Goal: Task Accomplishment & Management: Use online tool/utility

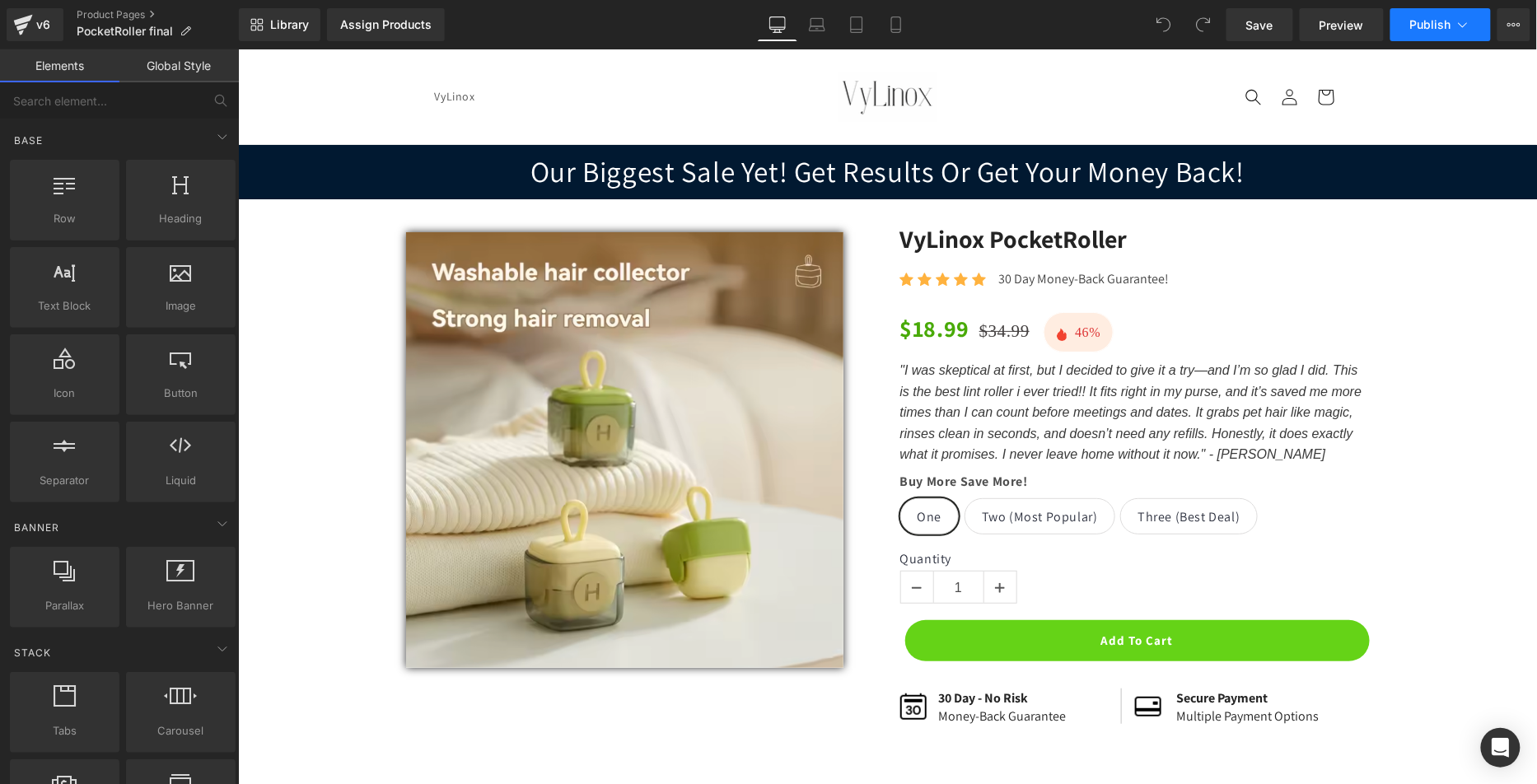
click at [1450, 29] on span "Publish" at bounding box center [1430, 25] width 41 height 13
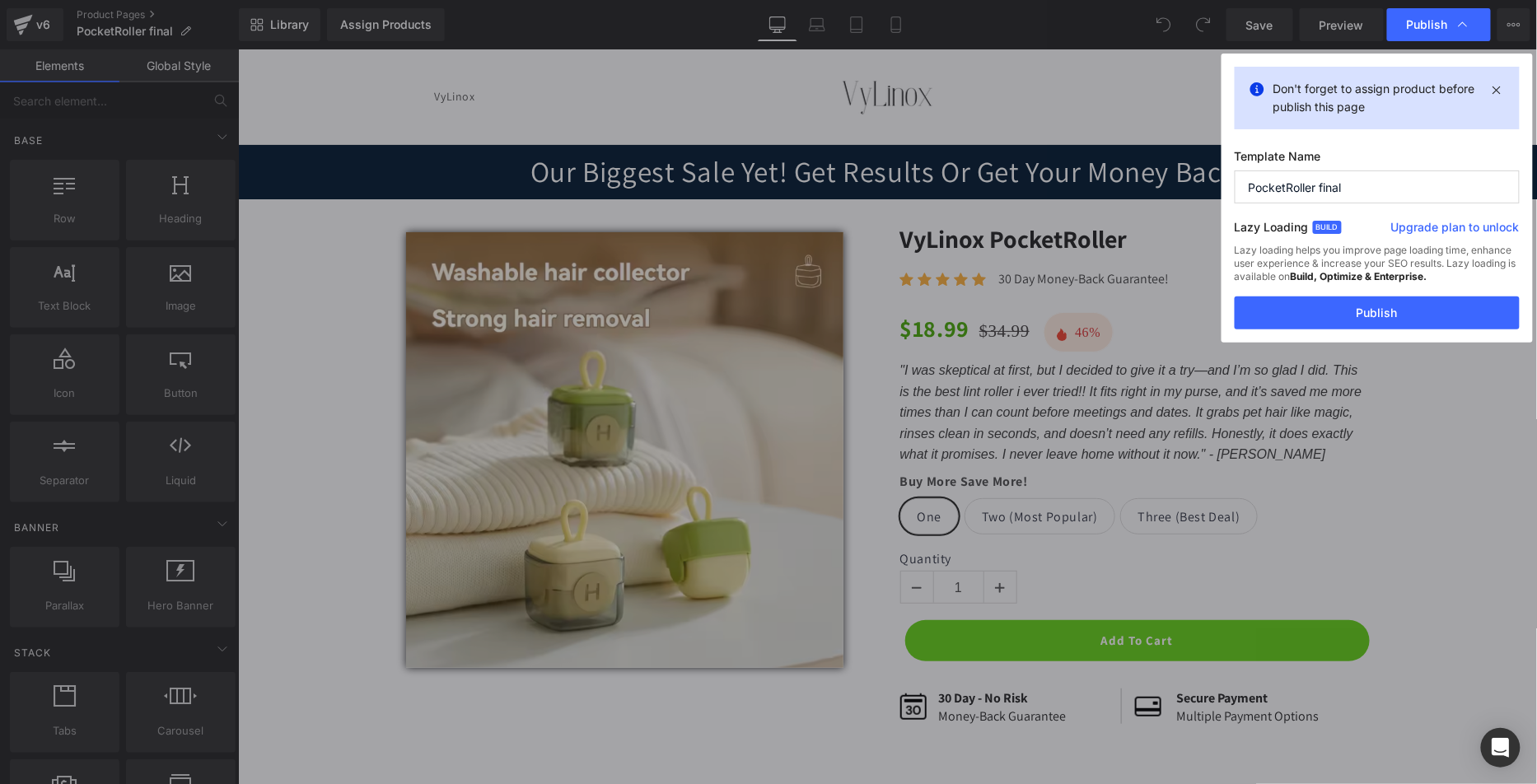
click at [1499, 88] on icon at bounding box center [1498, 89] width 19 height 20
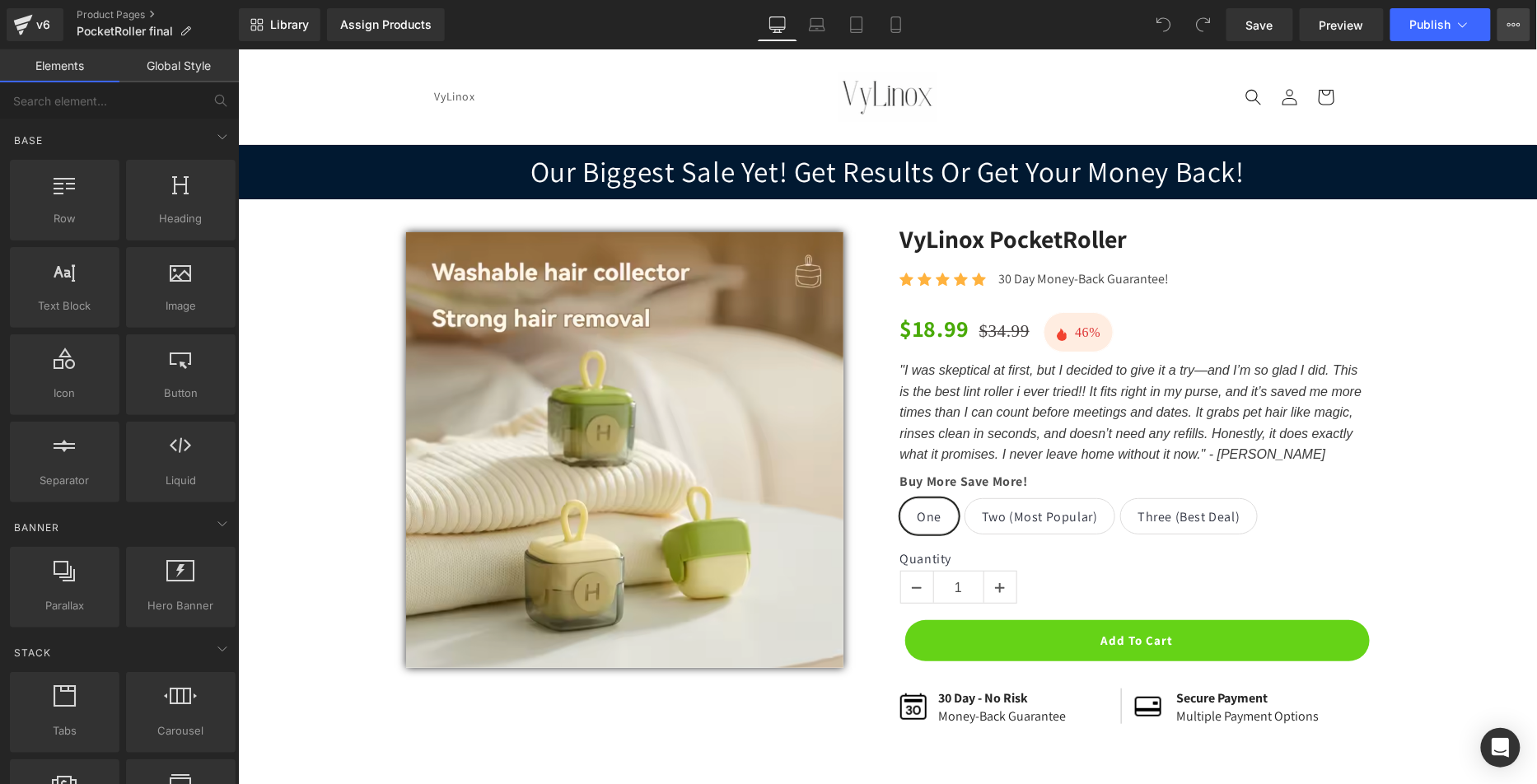
click at [1510, 20] on icon at bounding box center [1514, 25] width 13 height 13
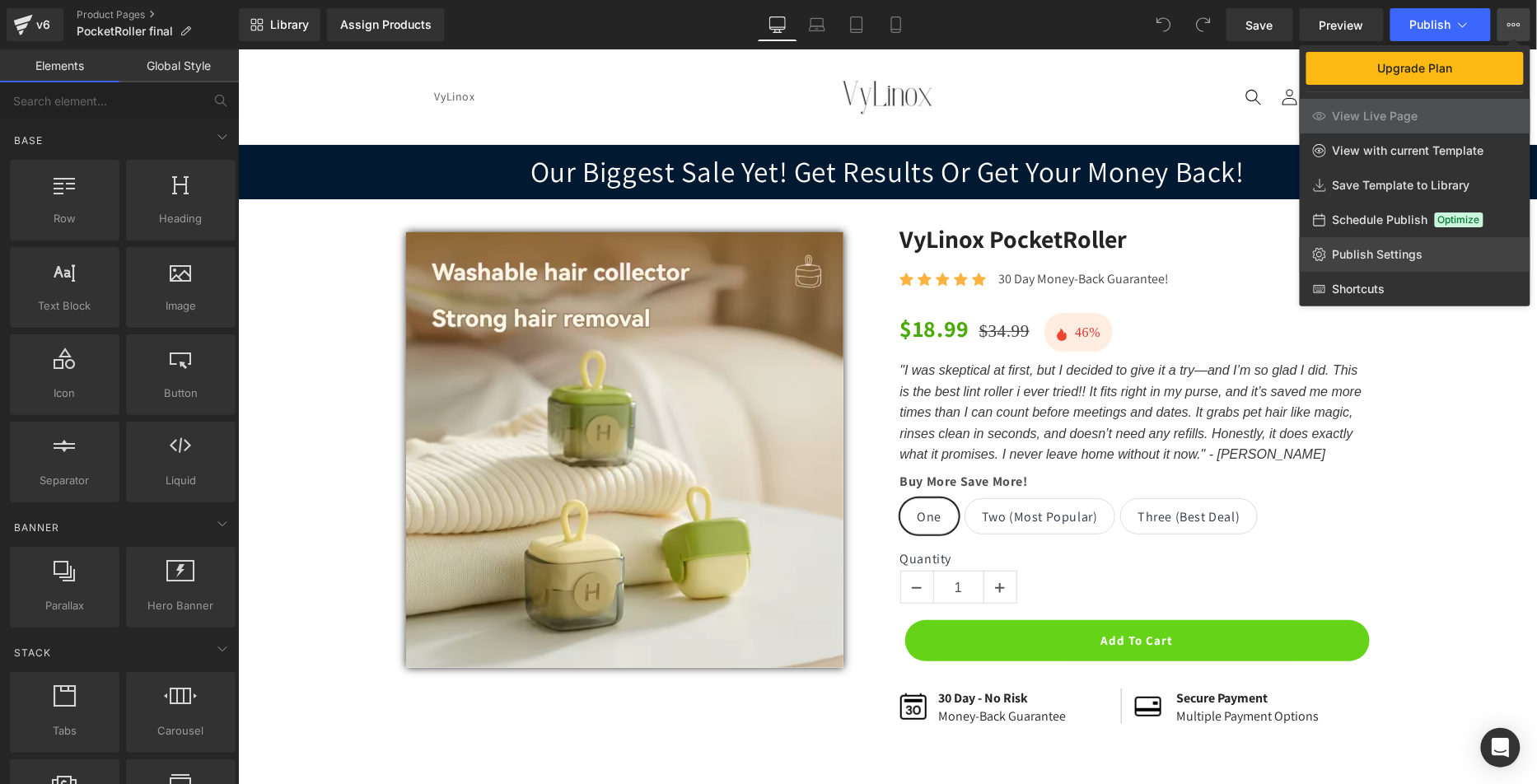
click at [1365, 256] on span "Publish Settings" at bounding box center [1378, 254] width 90 height 14
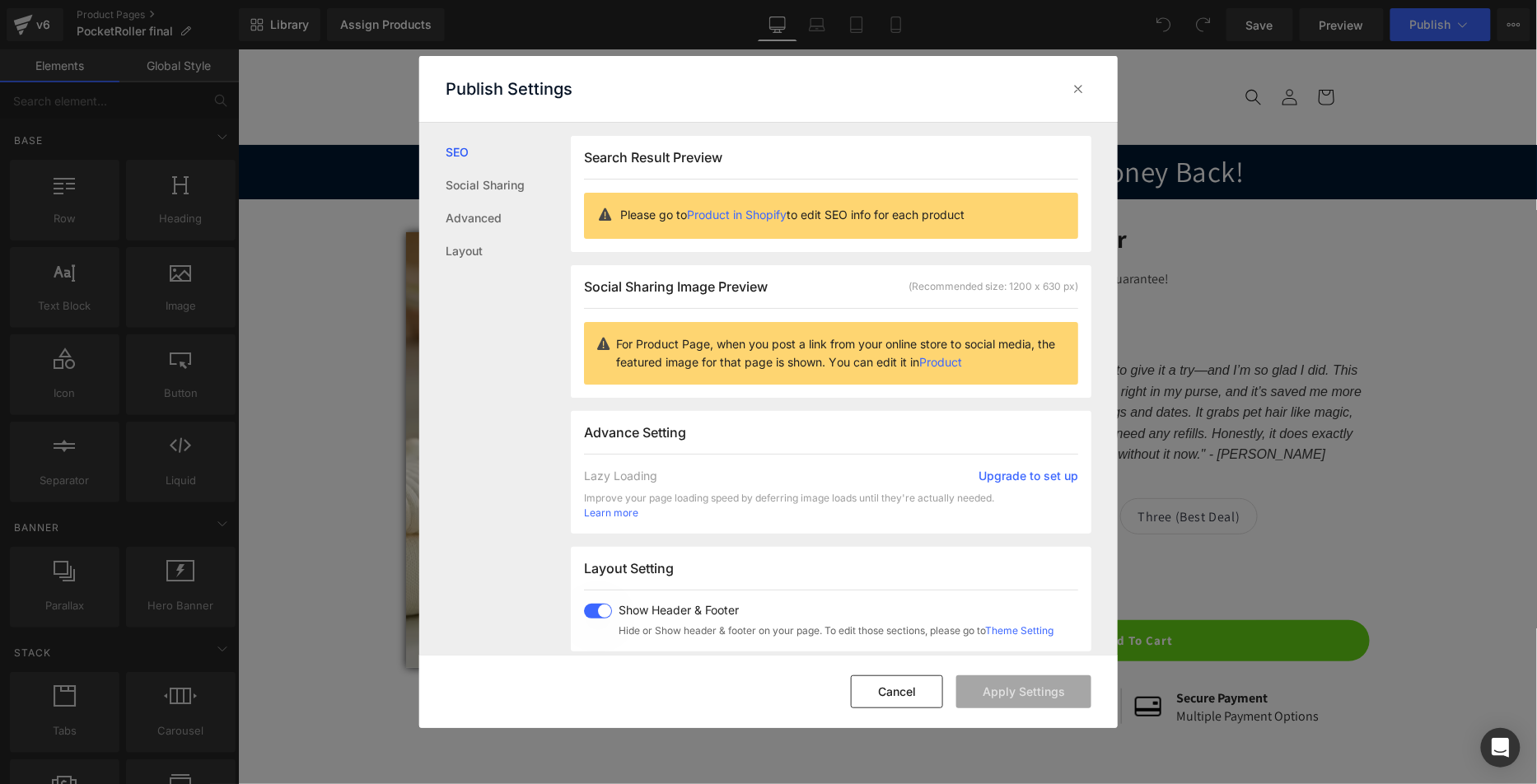
scroll to position [409, 0]
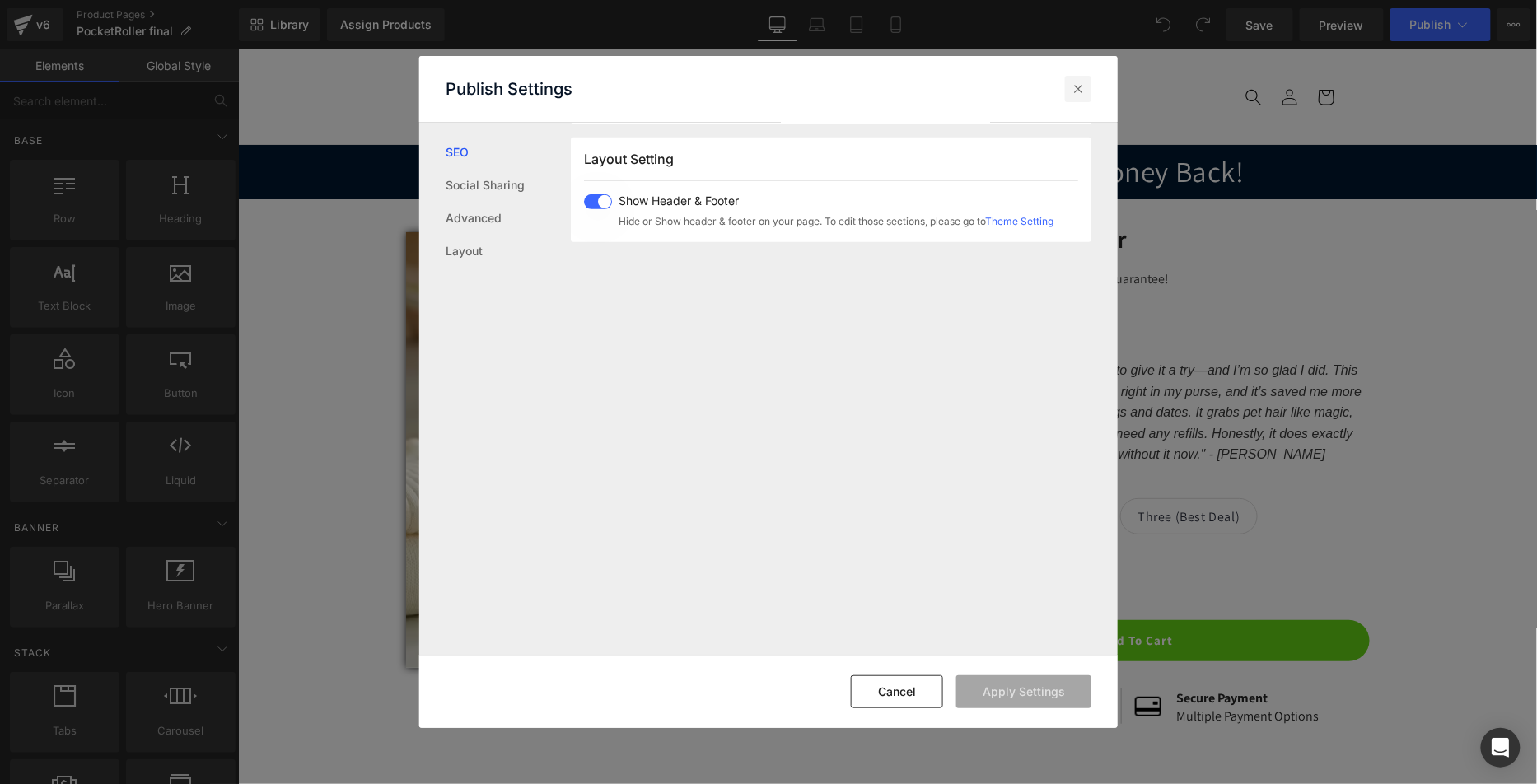
click at [1081, 90] on icon at bounding box center [1078, 88] width 16 height 16
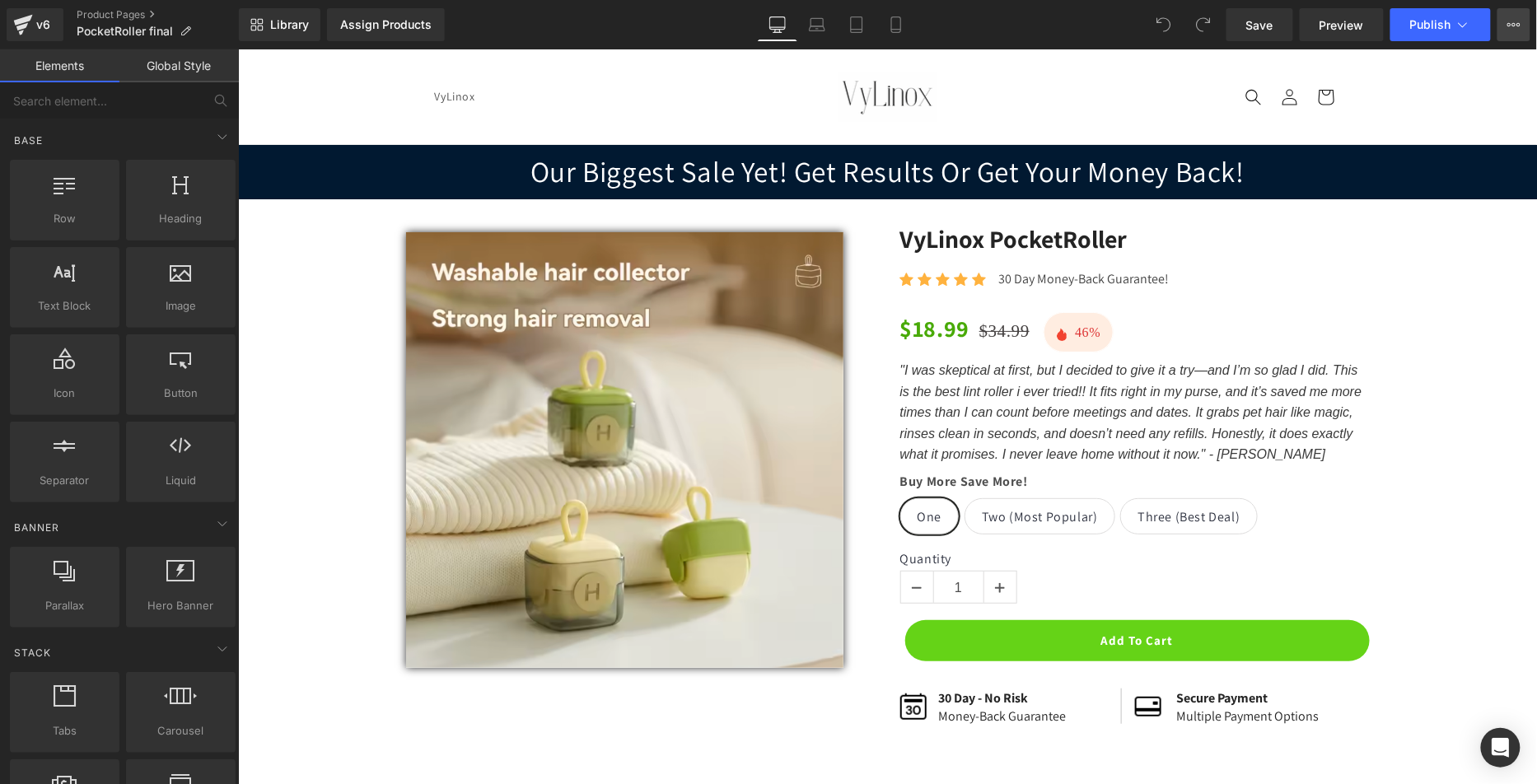
click at [1507, 21] on button "Upgrade Plan View Live Page View with current Template Save Template to Library…" at bounding box center [1514, 25] width 33 height 33
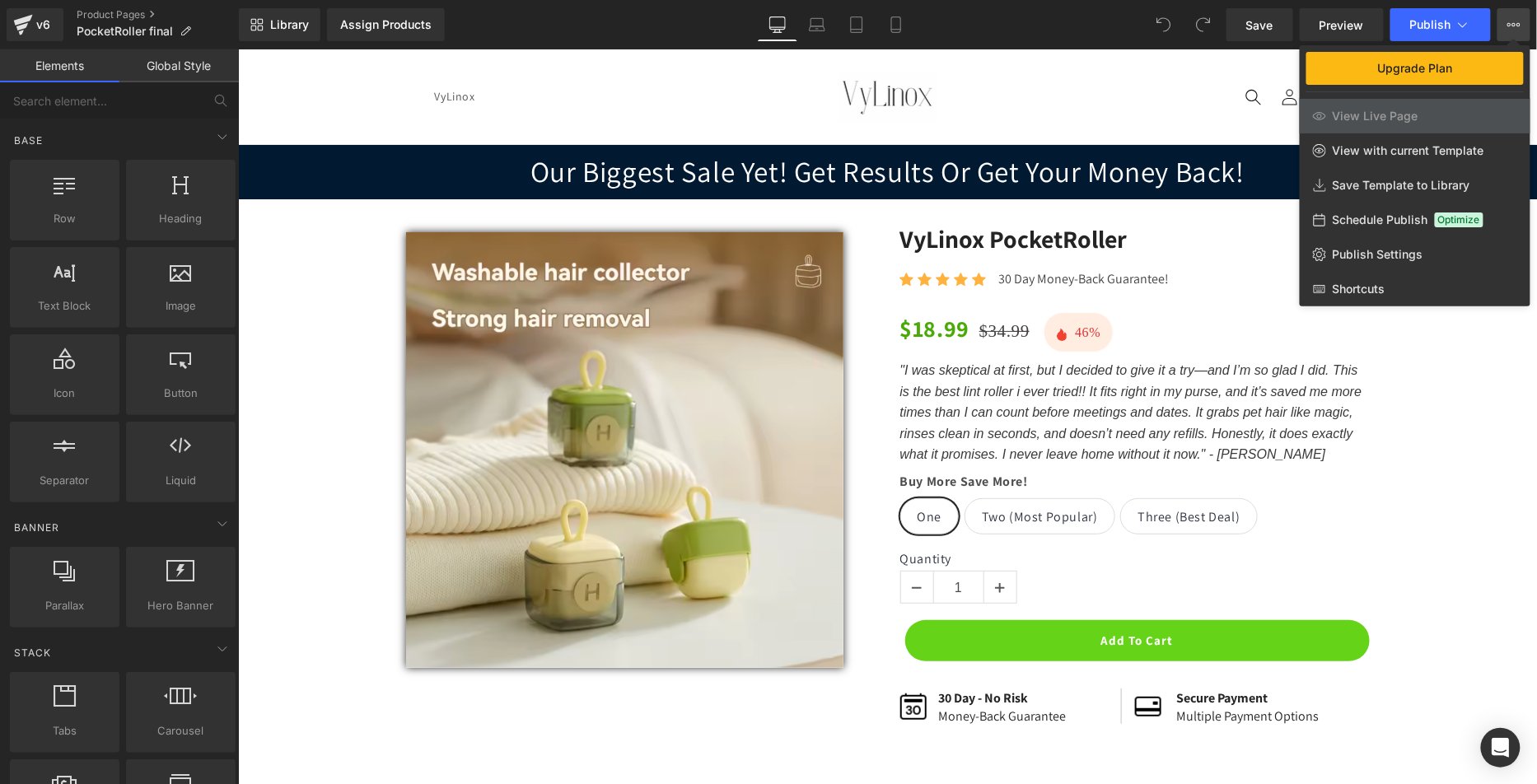
click at [1506, 22] on button "Upgrade Plan View Live Page View with current Template Save Template to Library…" at bounding box center [1514, 25] width 33 height 33
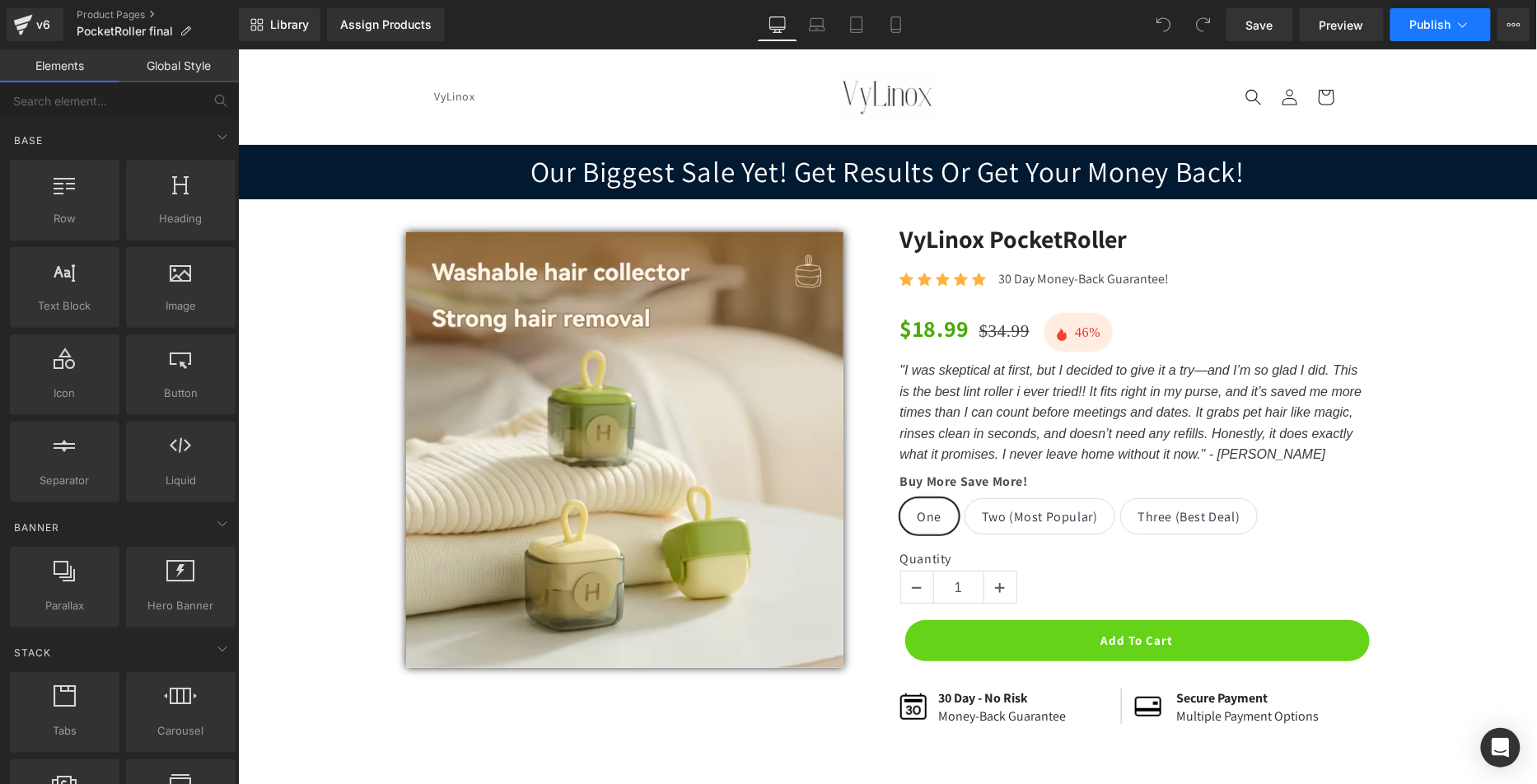
click at [1476, 24] on button "Publish" at bounding box center [1441, 25] width 101 height 33
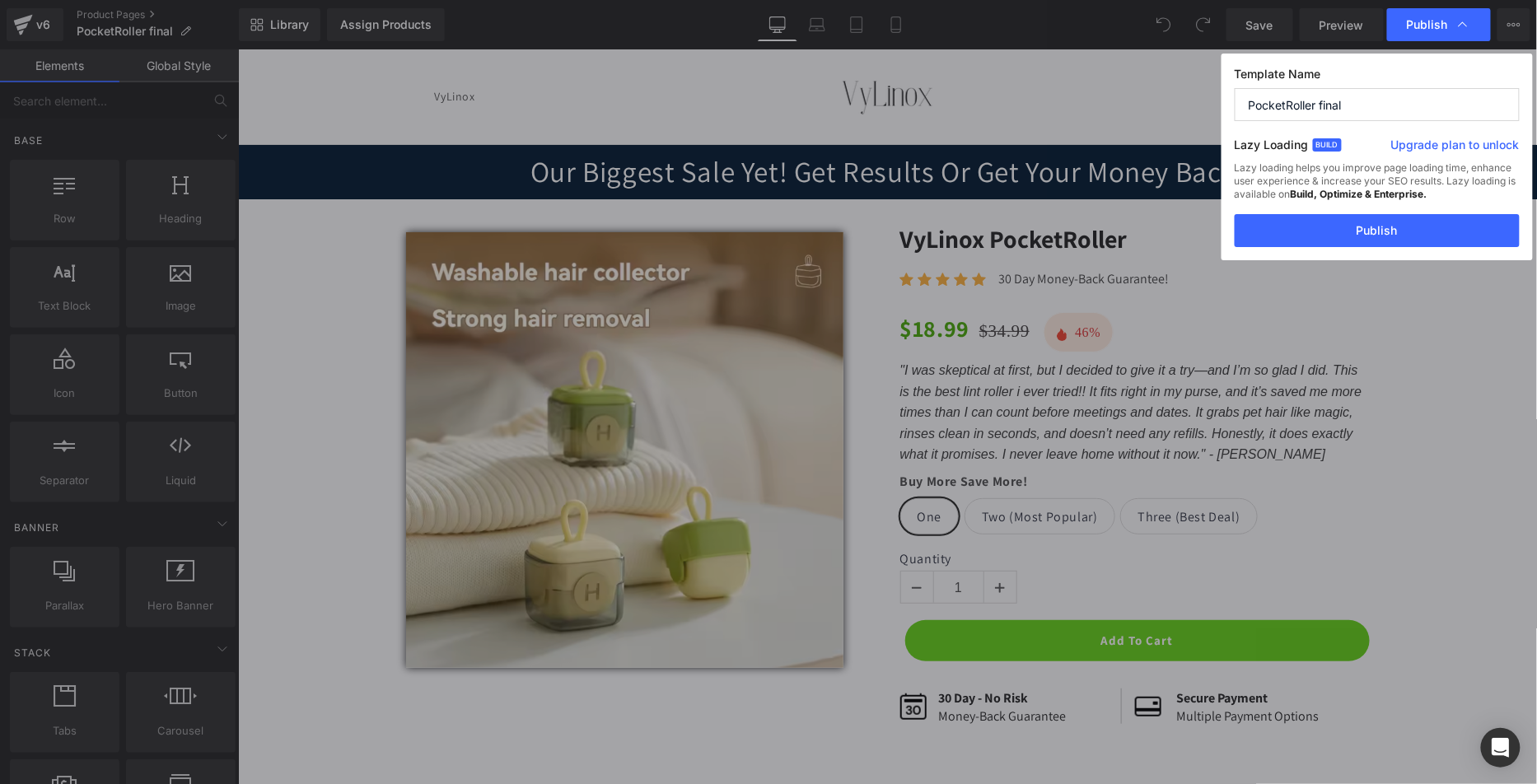
click at [1475, 25] on div "Publish" at bounding box center [1439, 25] width 104 height 33
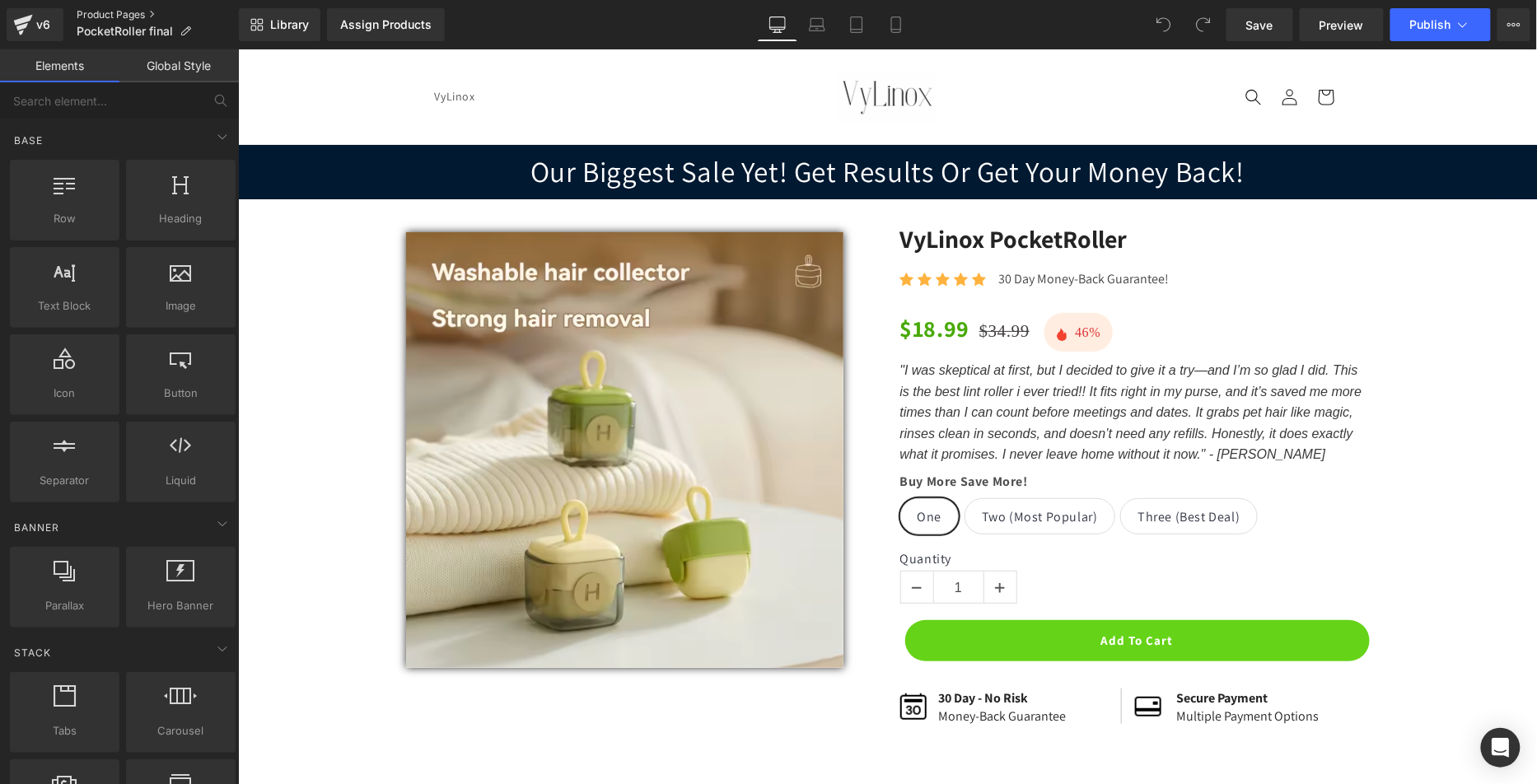
click at [110, 17] on link "Product Pages" at bounding box center [158, 15] width 162 height 13
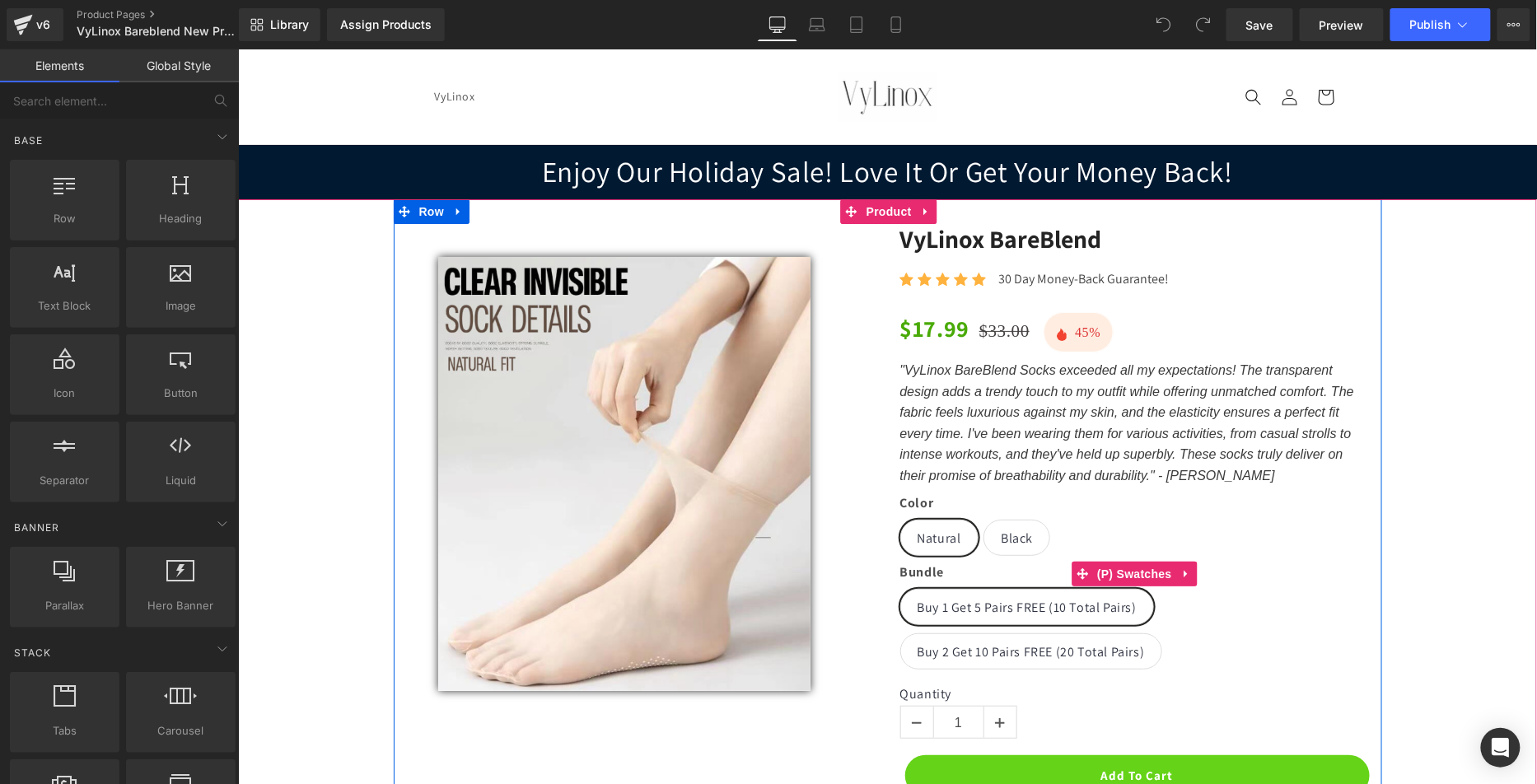
click at [1042, 642] on span "Buy 2 Get 10 Pairs FREE (20 Total Pairs)" at bounding box center [1030, 650] width 228 height 35
click at [1040, 608] on span "Buy 1 Get 5 Pairs FREE (10 Total Pairs)" at bounding box center [1027, 606] width 219 height 35
click at [1030, 651] on span "Buy 2 Get 10 Pairs FREE (20 Total Pairs)" at bounding box center [1030, 650] width 228 height 35
click at [1024, 611] on span "Buy 1 Get 5 Pairs FREE (10 Total Pairs)" at bounding box center [1027, 606] width 219 height 35
click at [1029, 653] on span "Buy 2 Get 10 Pairs FREE (20 Total Pairs)" at bounding box center [1030, 650] width 228 height 35
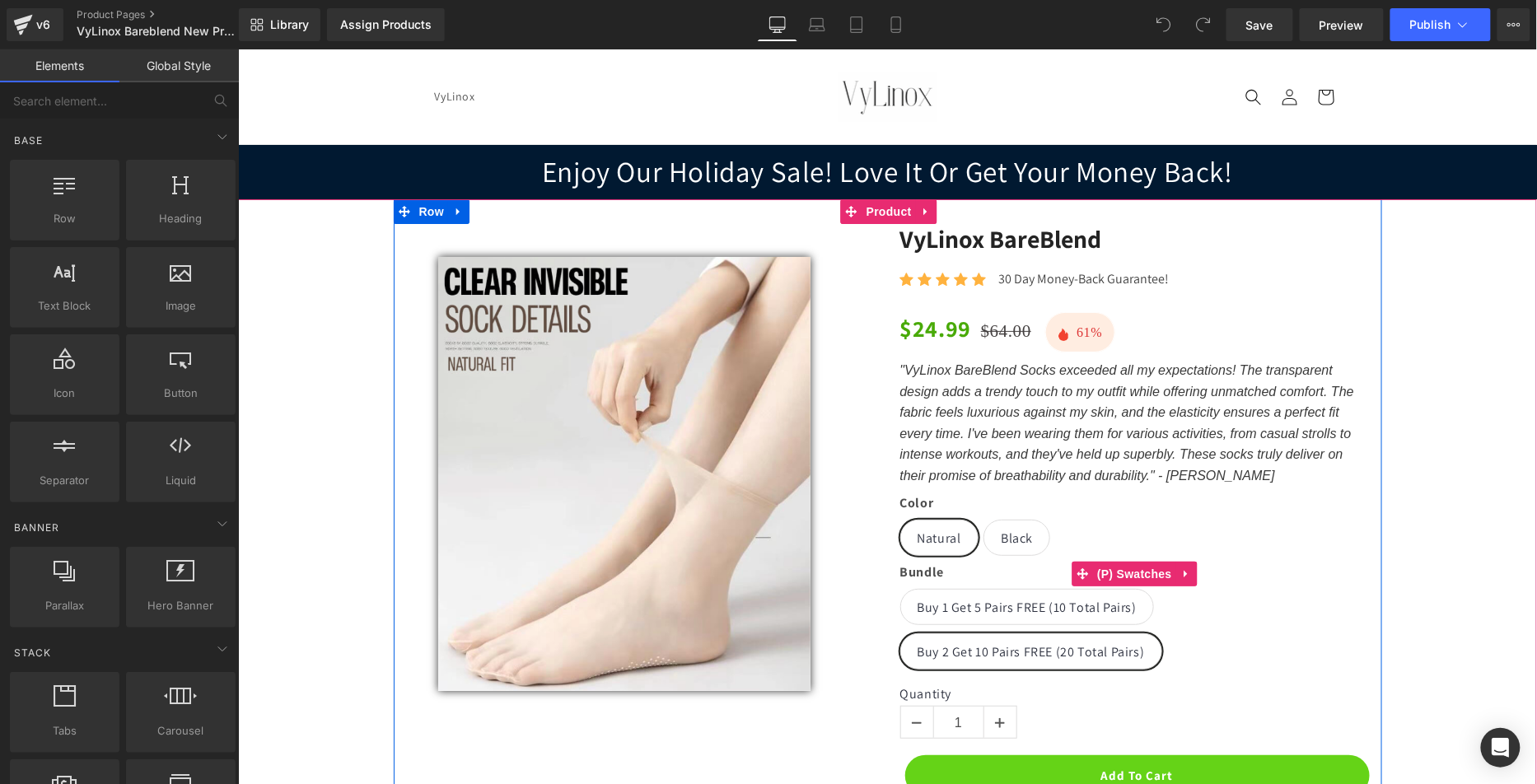
click at [1022, 620] on span "Buy 1 Get 5 Pairs FREE (10 Total Pairs)" at bounding box center [1027, 606] width 219 height 35
click at [1004, 538] on span "Black" at bounding box center [1016, 537] width 32 height 35
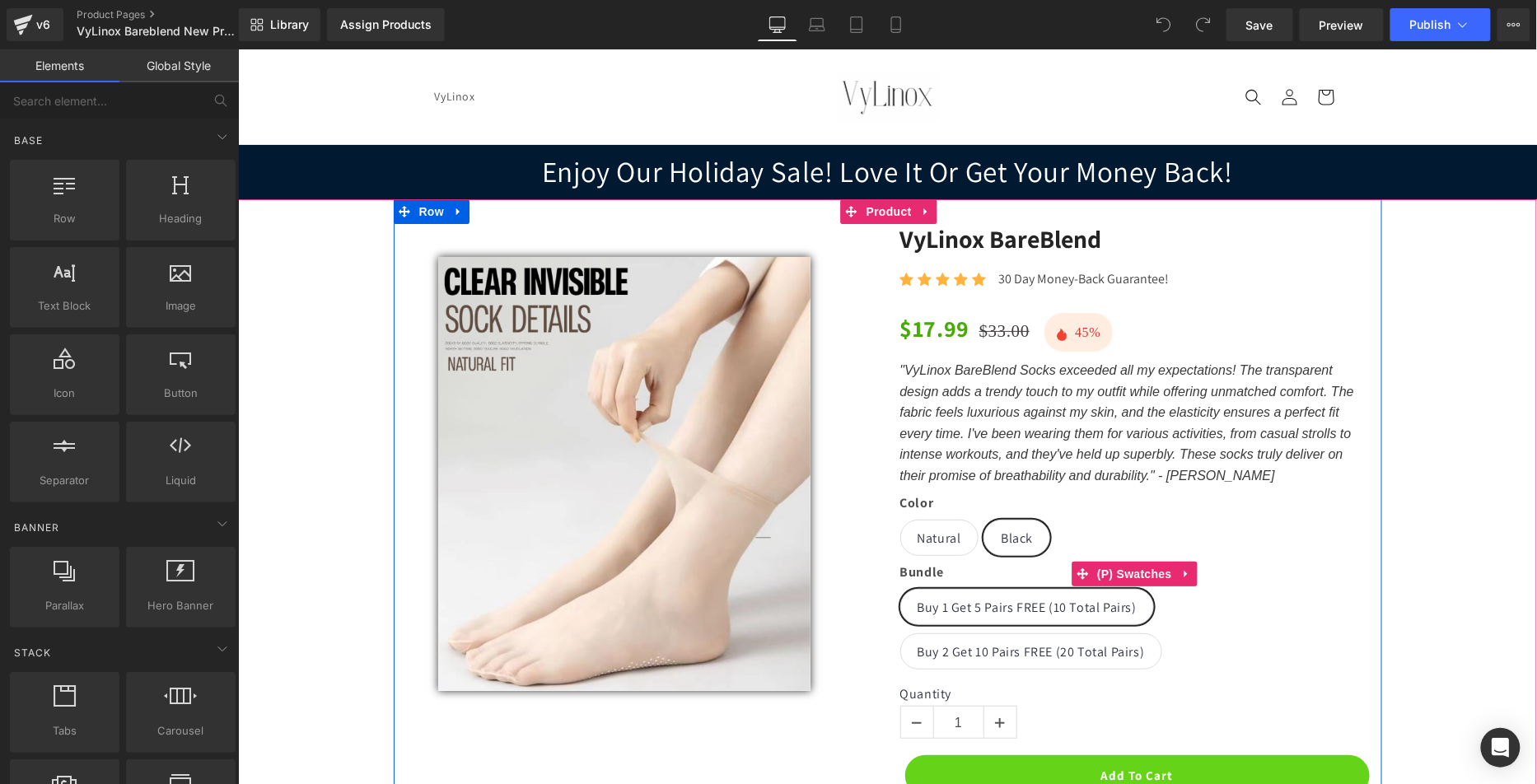
drag, startPoint x: 926, startPoint y: 532, endPoint x: 937, endPoint y: 531, distance: 11.0
click at [926, 532] on span "Natural" at bounding box center [938, 537] width 43 height 35
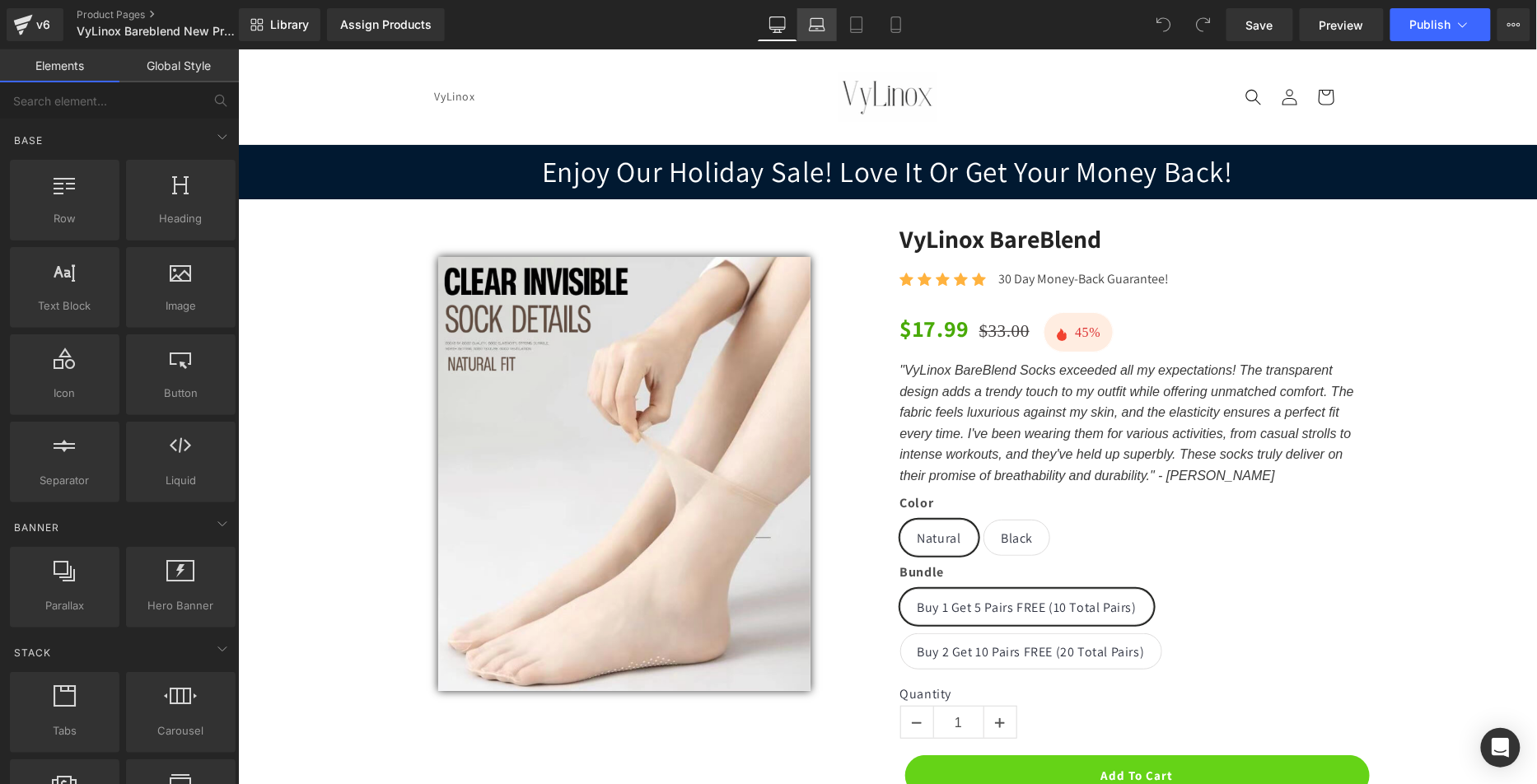
click at [822, 31] on icon at bounding box center [818, 28] width 15 height 5
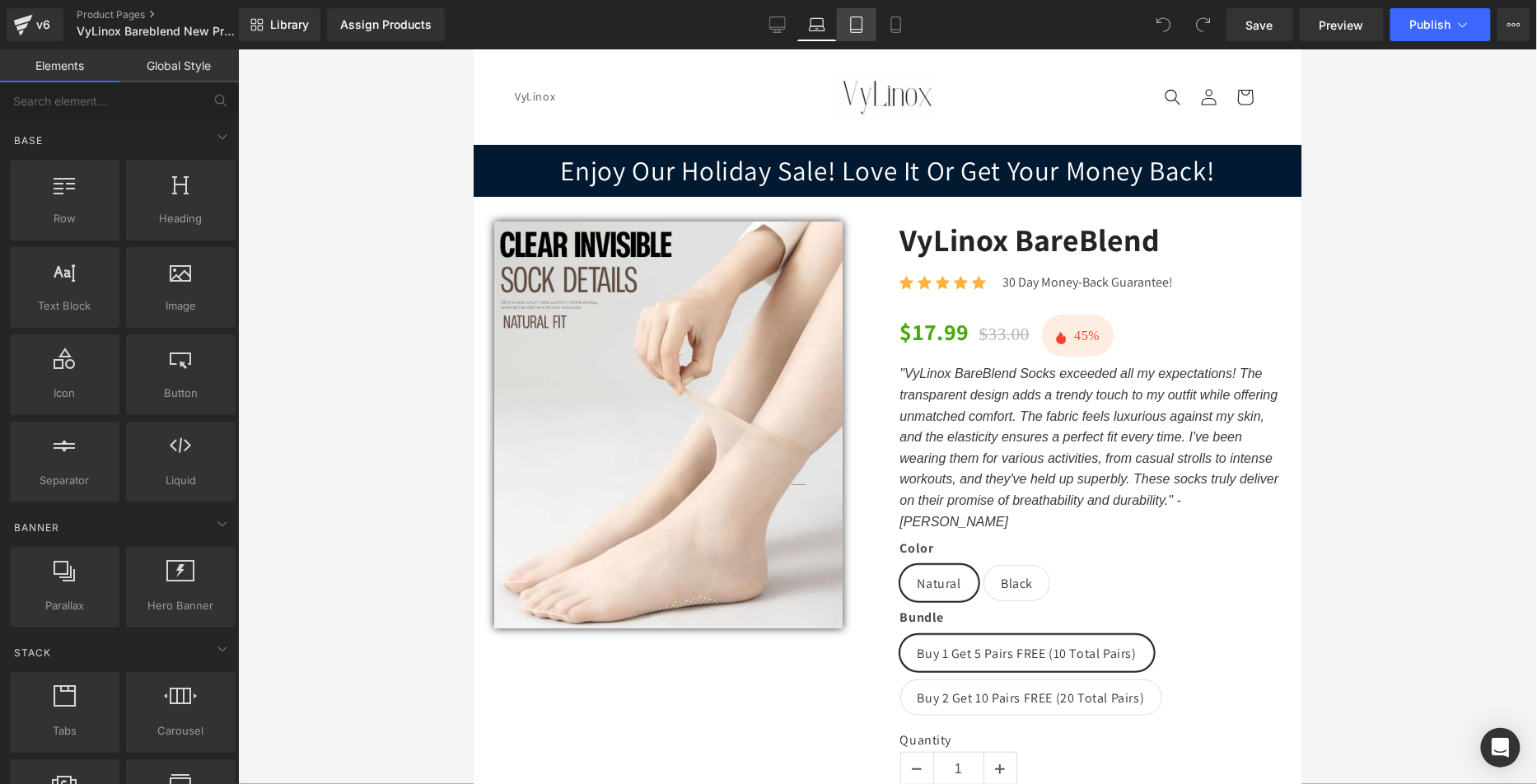
click at [856, 32] on icon at bounding box center [856, 24] width 16 height 16
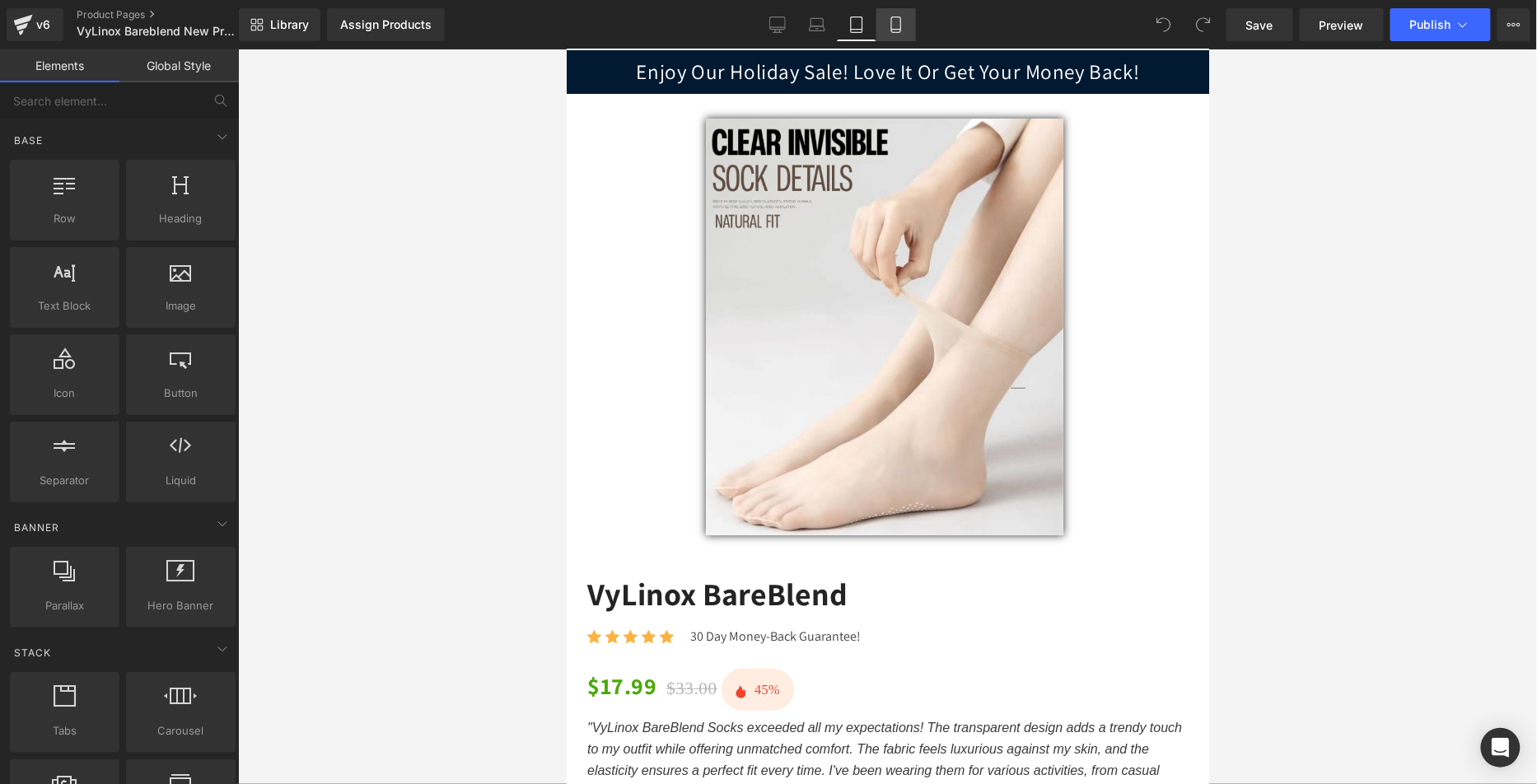
click at [892, 35] on link "Mobile" at bounding box center [896, 25] width 39 height 33
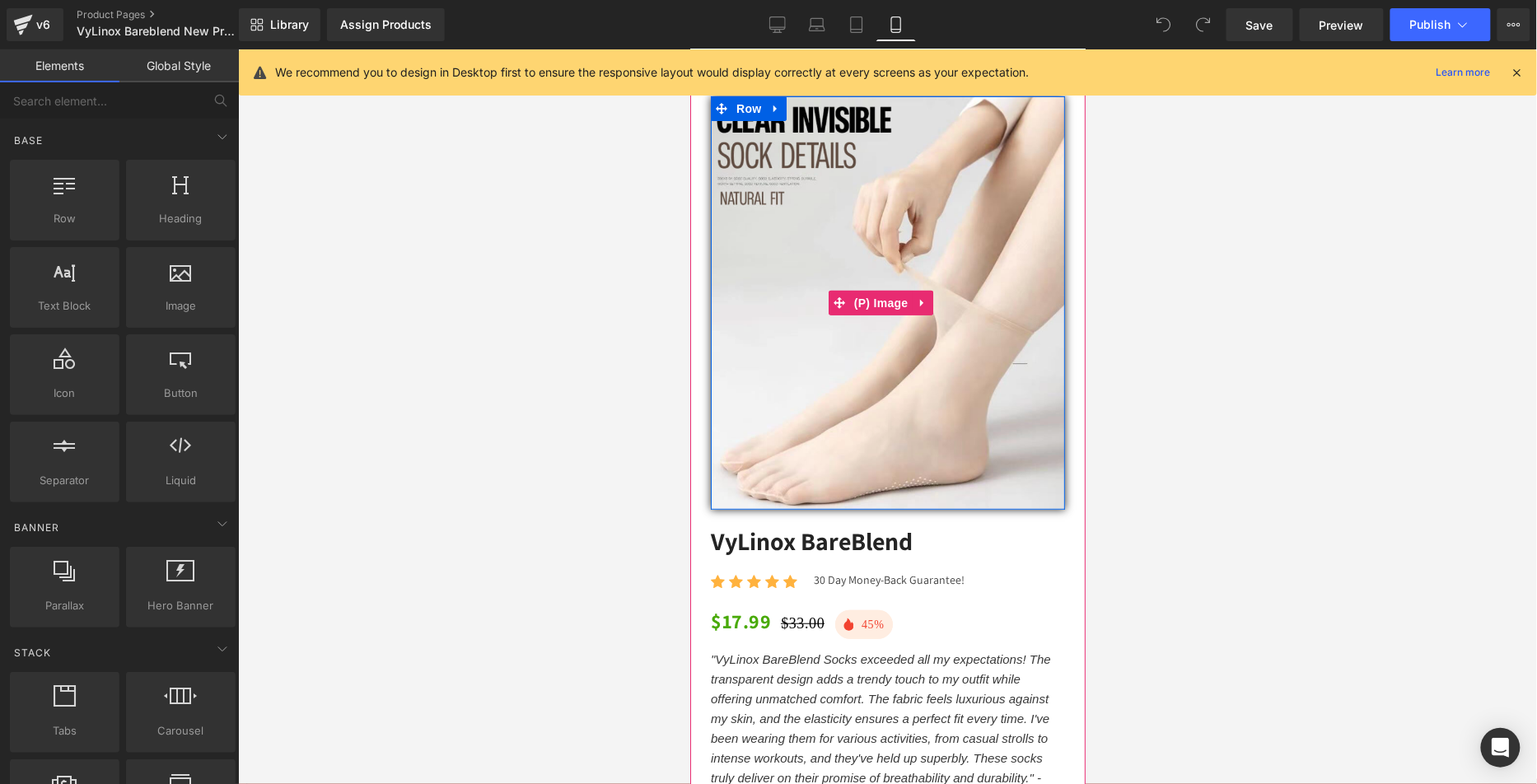
scroll to position [0, 0]
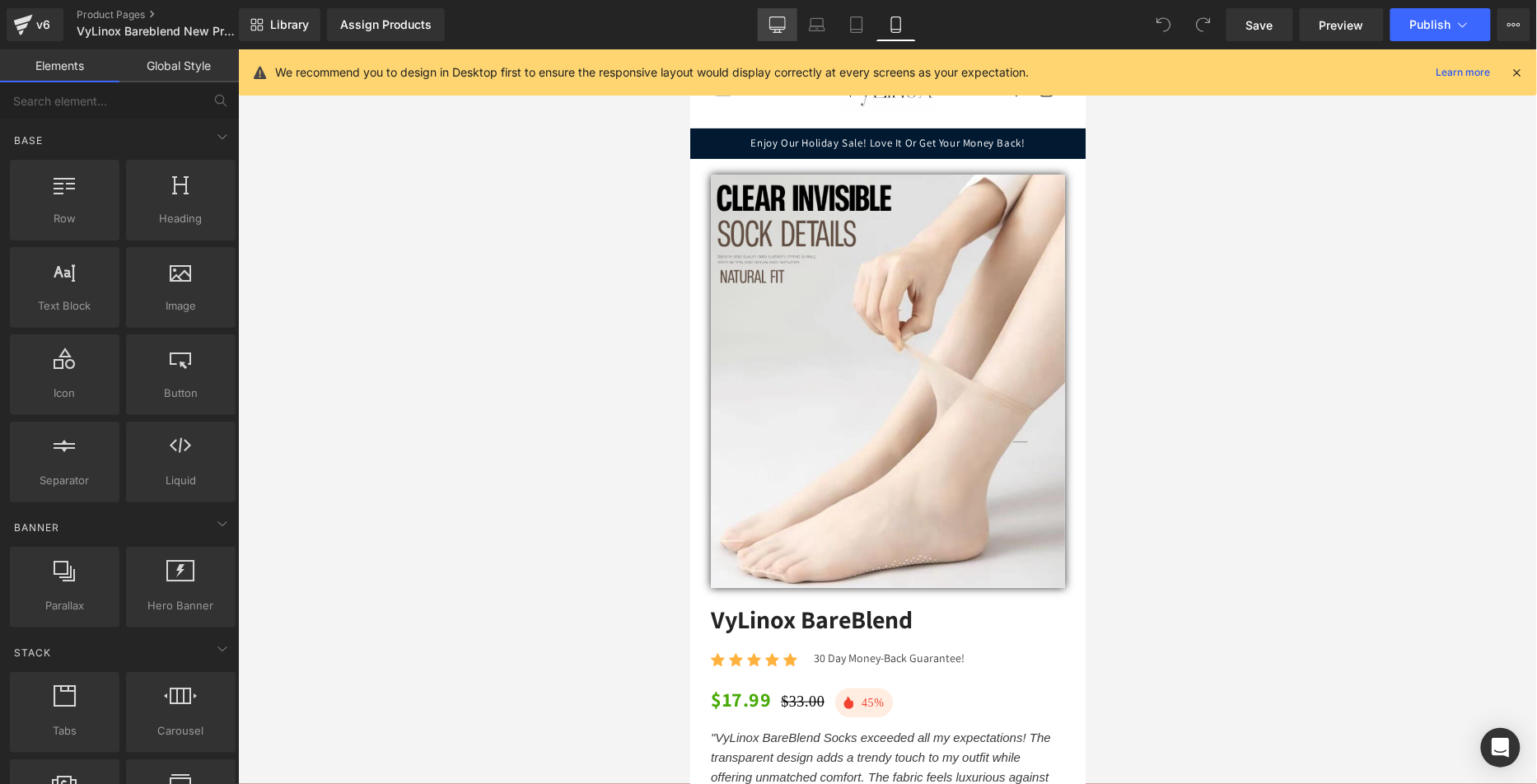
click at [788, 22] on link "Desktop" at bounding box center [778, 25] width 39 height 33
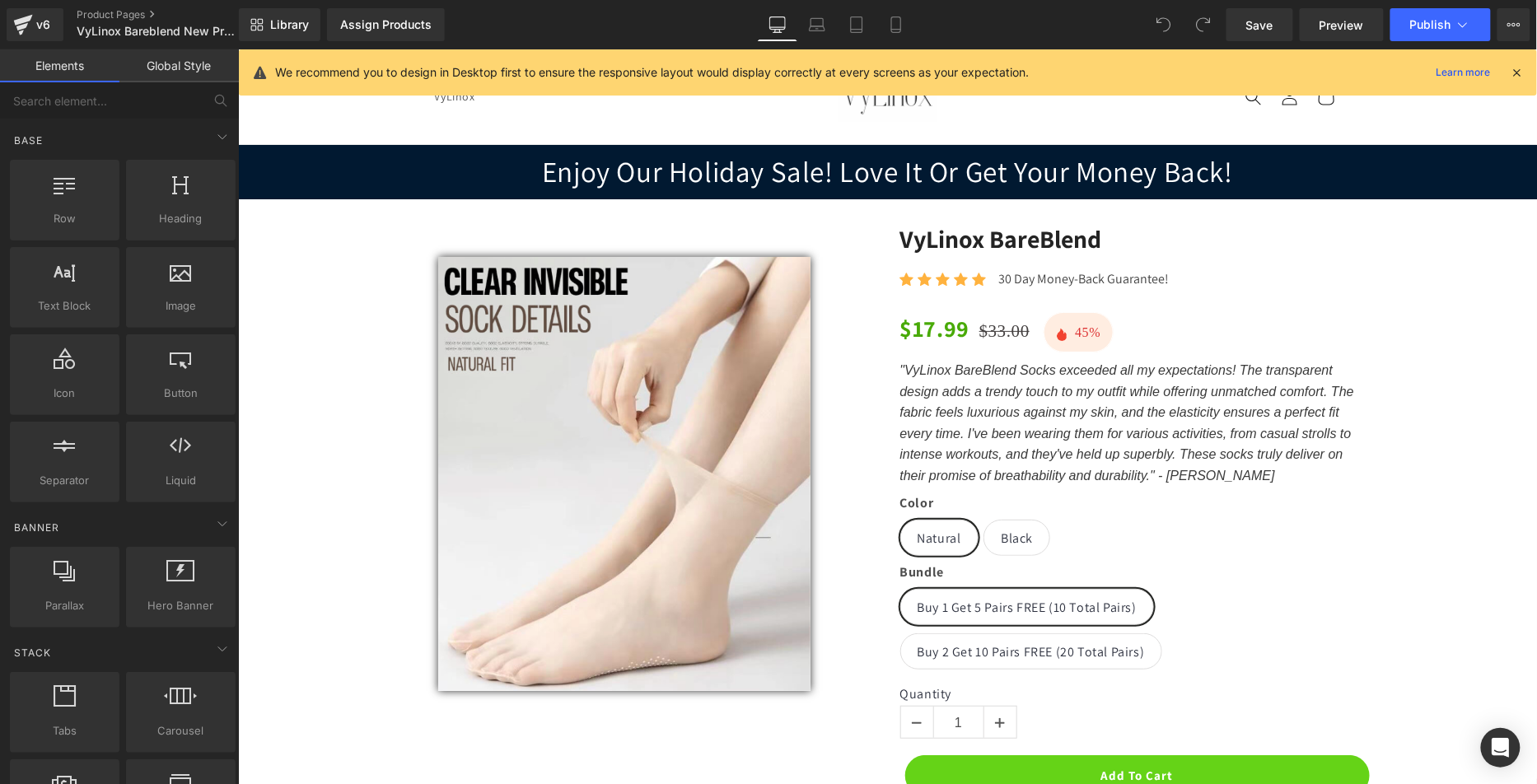
click at [237, 49] on div at bounding box center [237, 49] width 0 height 0
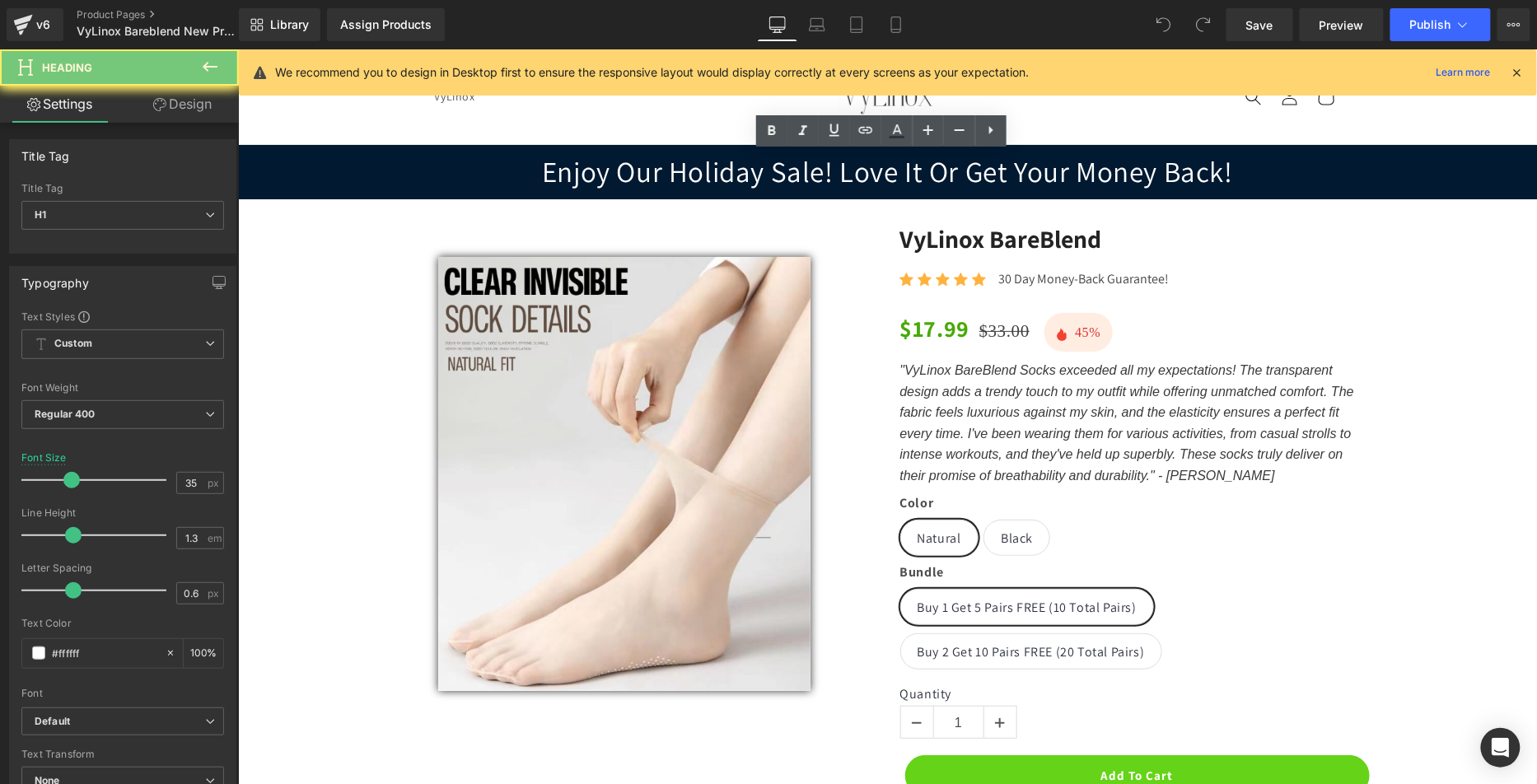
click at [785, 169] on h1 "Enjoy Our Holiday Sale! Love It Or Get Your Money Back!" at bounding box center [887, 171] width 1300 height 37
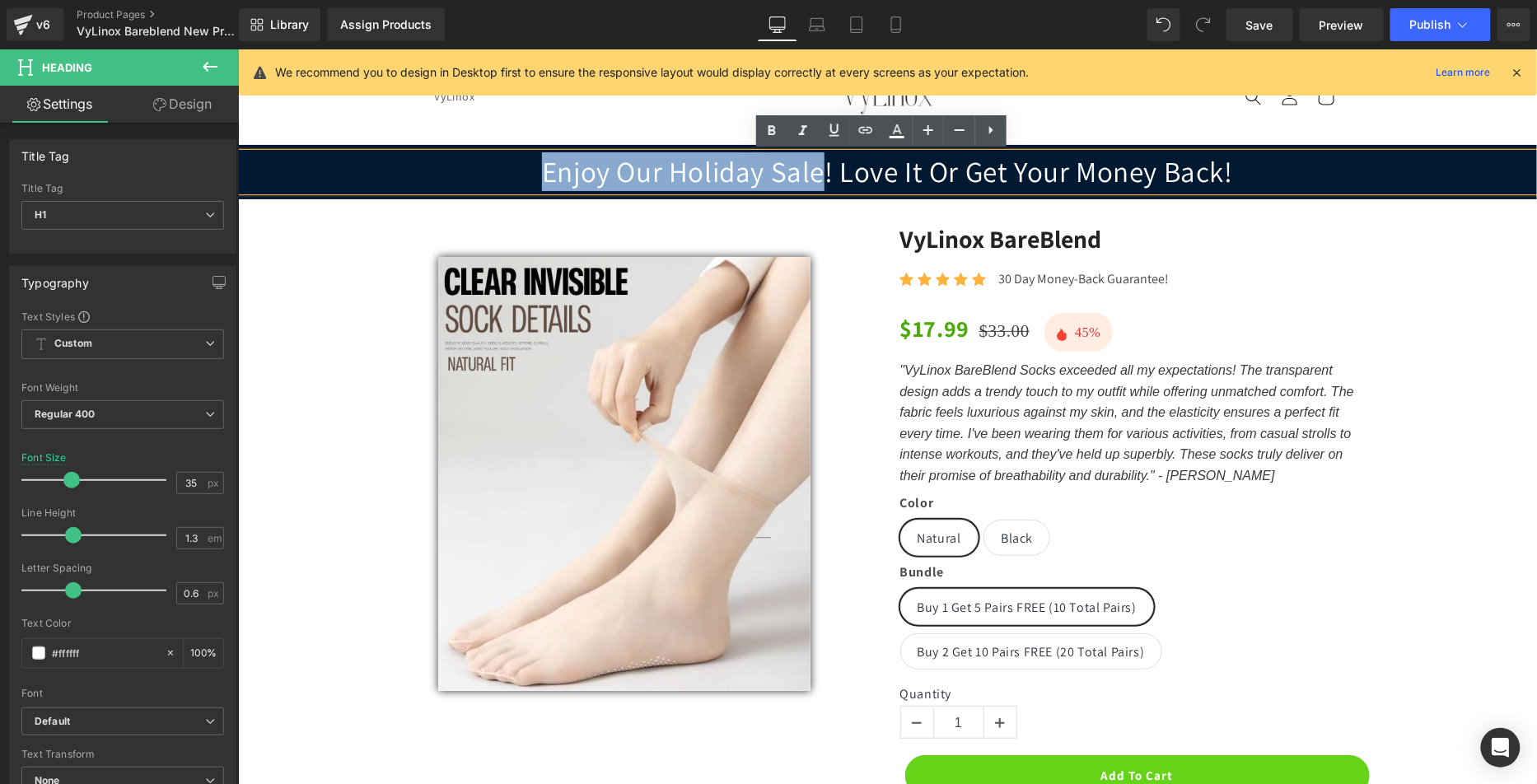
drag, startPoint x: 820, startPoint y: 169, endPoint x: 520, endPoint y: 172, distance: 300.0
click at [521, 172] on h1 "Enjoy Our Holiday Sale! Love It Or Get Your Money Back!" at bounding box center [887, 171] width 1300 height 37
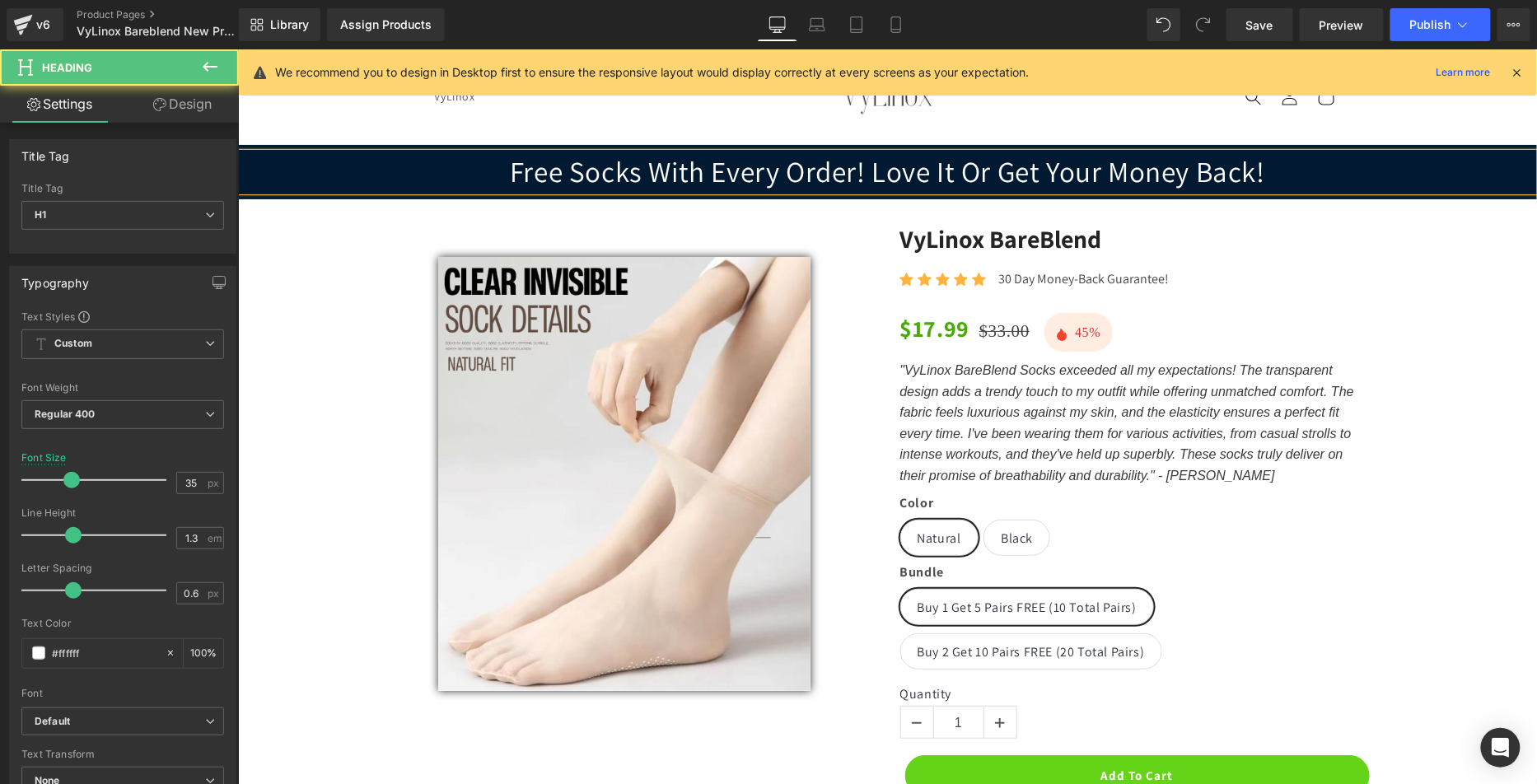
click at [521, 170] on h1 "Free Socks With Every Order! Love It Or Get Your Money Back!" at bounding box center [887, 171] width 1300 height 37
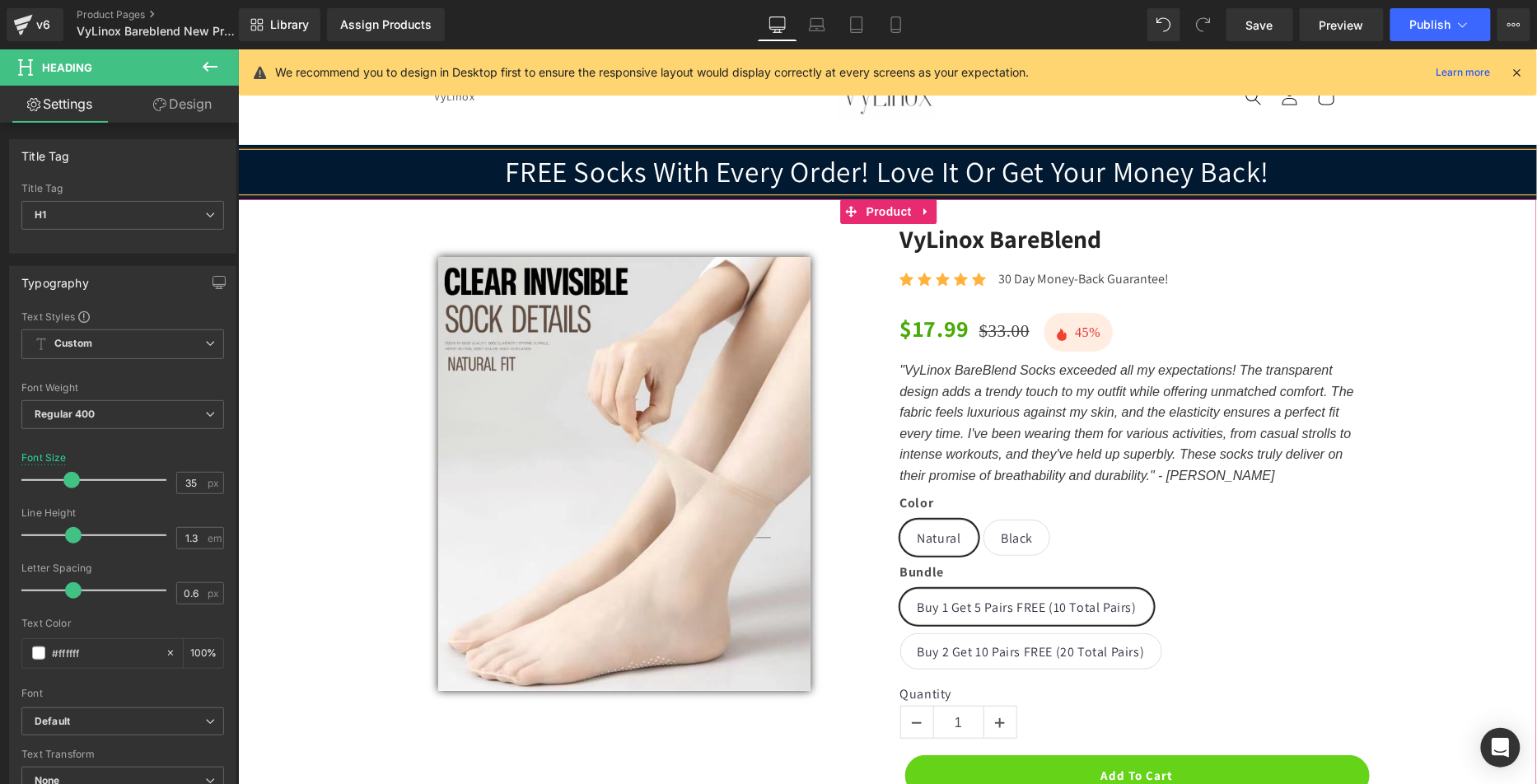
click at [237, 49] on div at bounding box center [237, 49] width 0 height 0
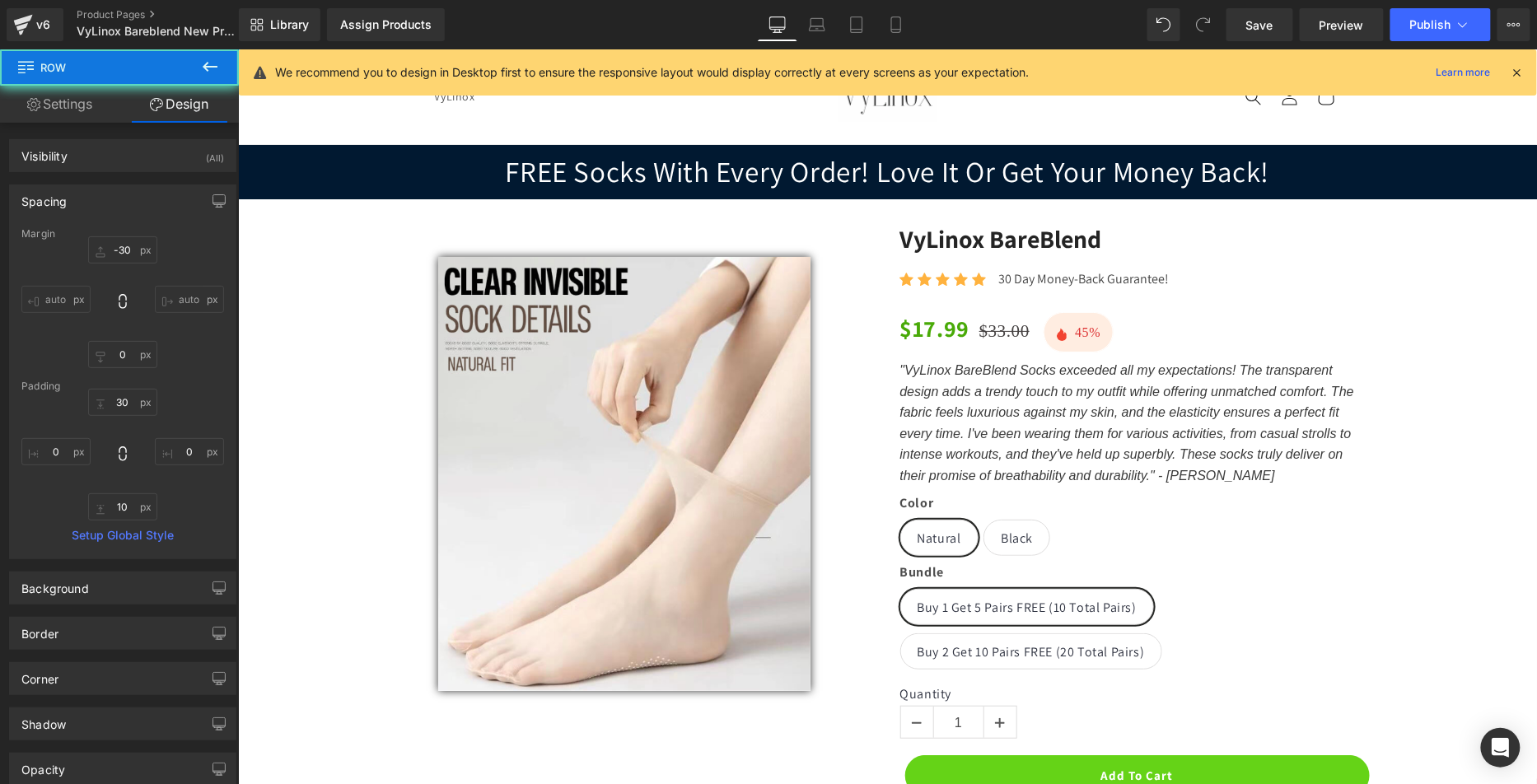
click at [1296, 33] on div "Save Preview Publish Scheduled Upgrade Plan View Live Page View with current Te…" at bounding box center [1378, 25] width 317 height 33
drag, startPoint x: 1287, startPoint y: 25, endPoint x: 1269, endPoint y: 49, distance: 30.0
click at [1287, 25] on link "Save" at bounding box center [1259, 25] width 66 height 33
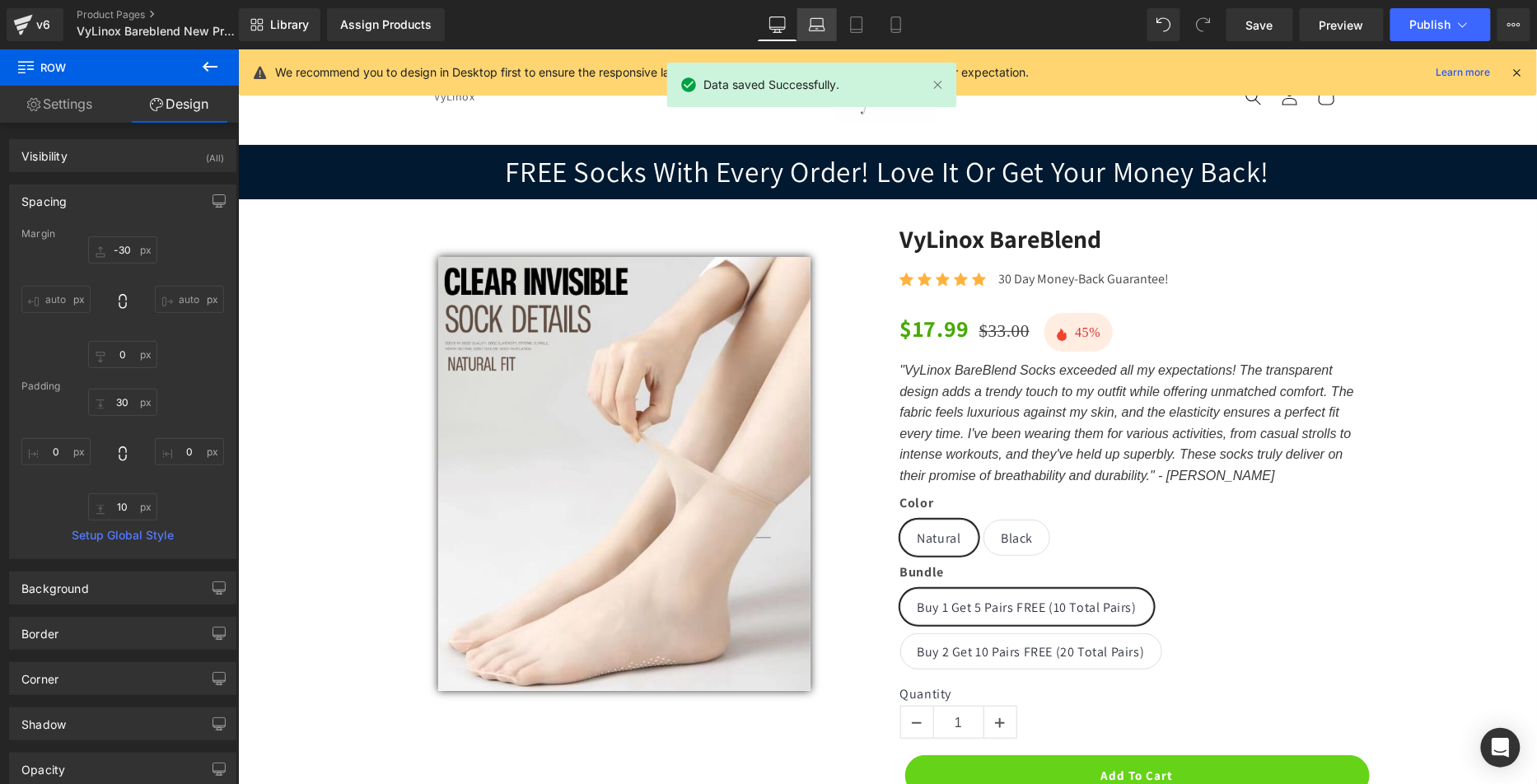
click at [818, 34] on link "Laptop" at bounding box center [817, 25] width 39 height 33
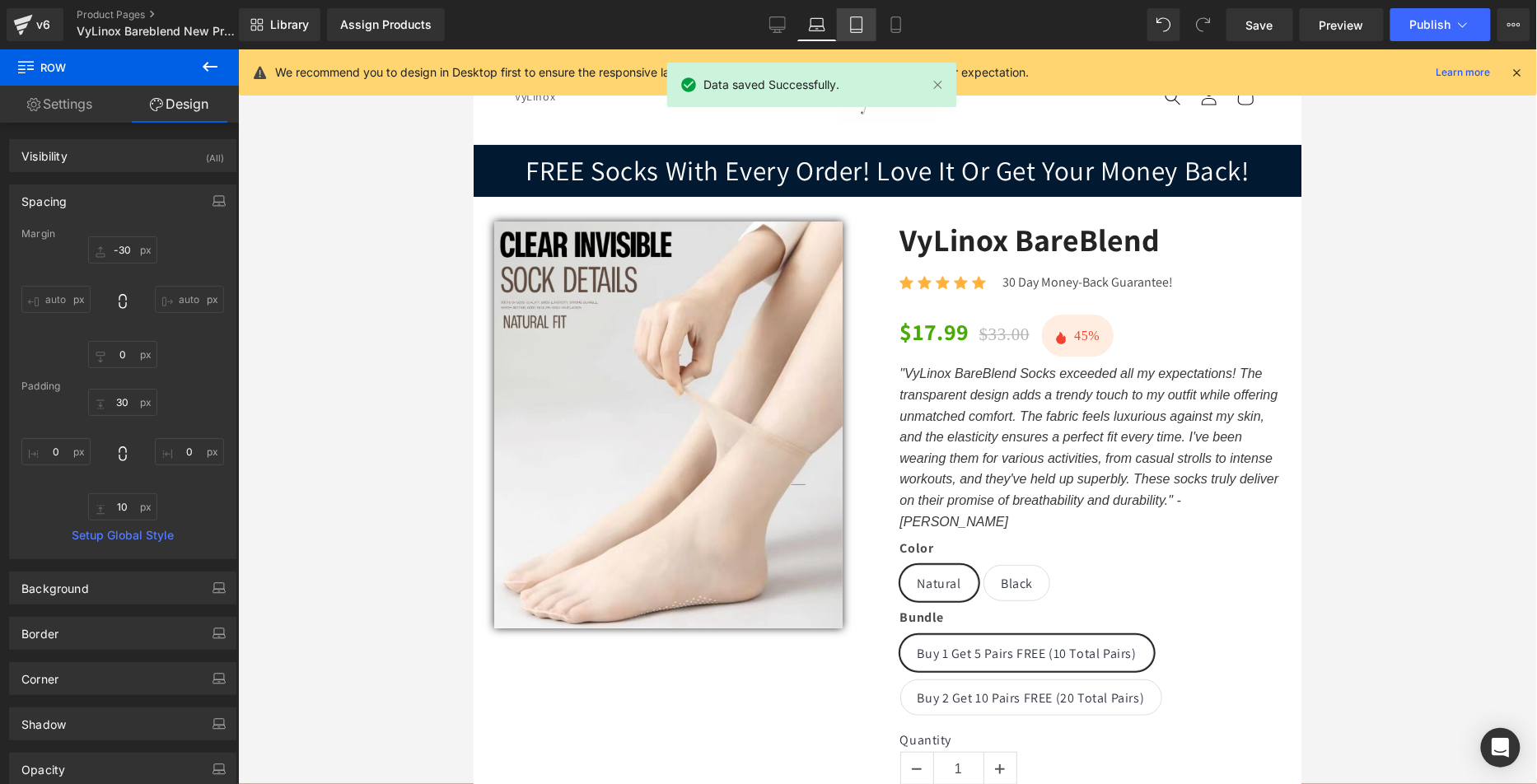
type input "-30"
type input "0"
type input "30"
type input "0"
type input "10"
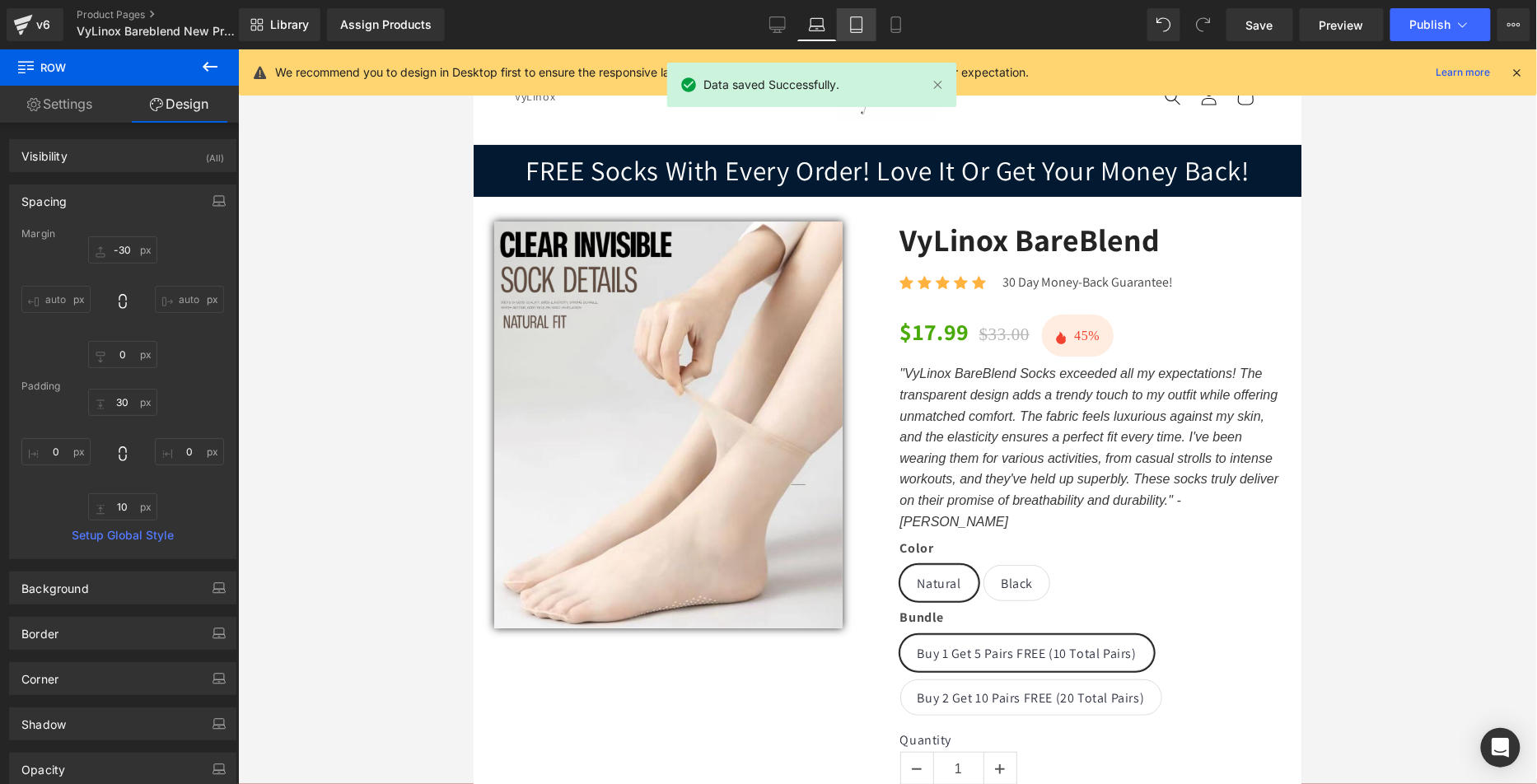
type input "0"
click at [853, 29] on icon at bounding box center [856, 24] width 16 height 16
type input "-30"
type input "0"
type input "30"
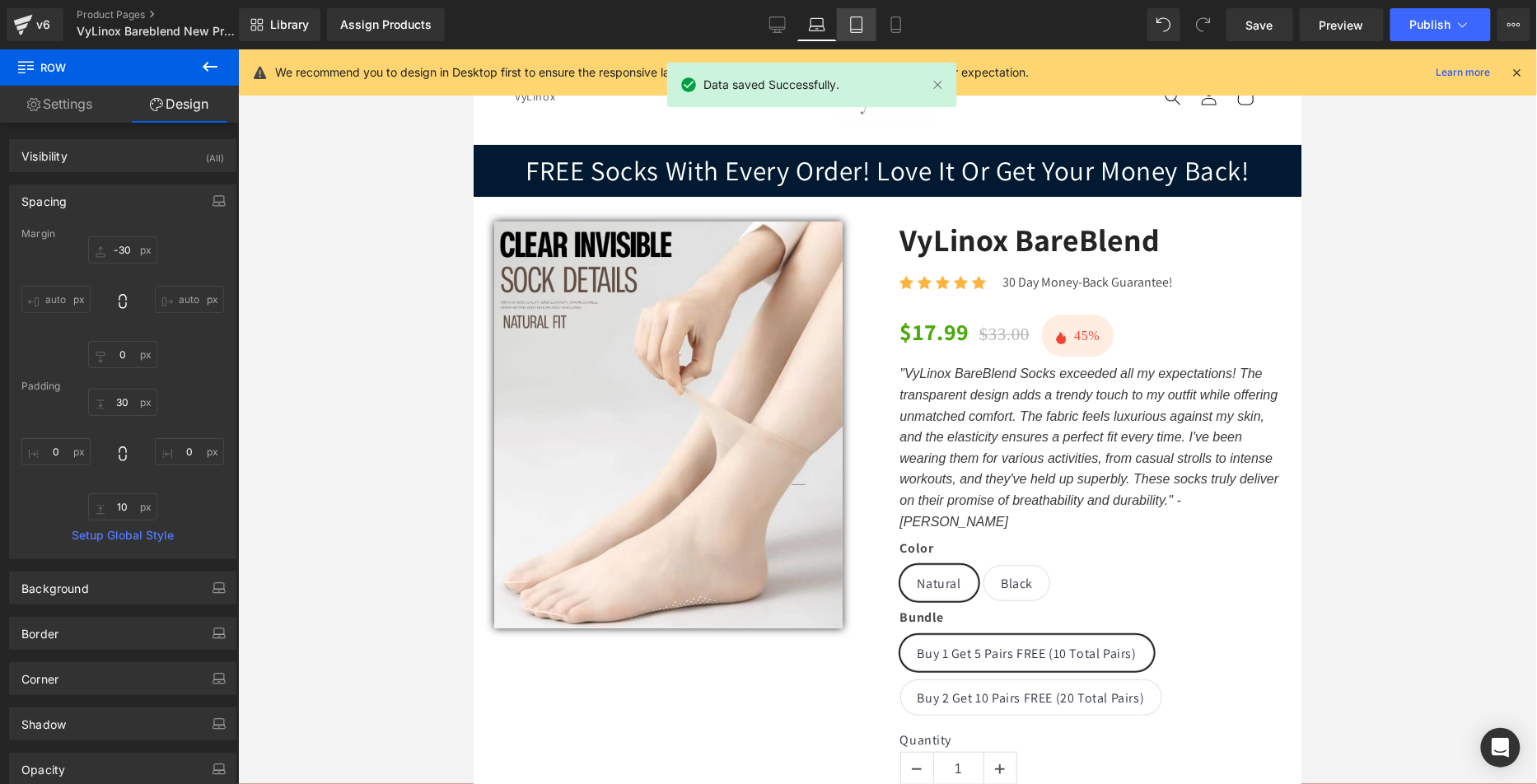
type input "0"
type input "10"
type input "0"
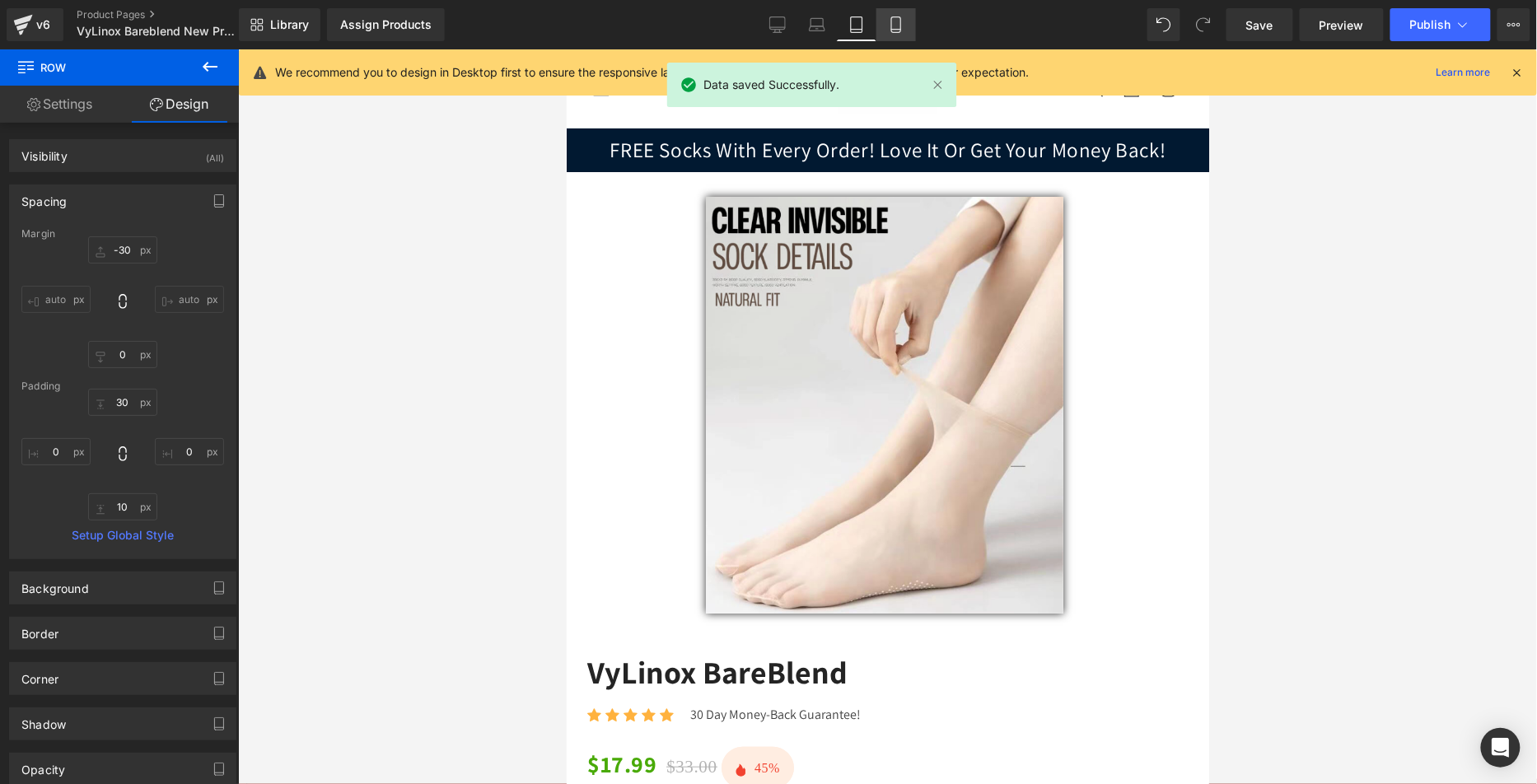
click at [894, 26] on icon at bounding box center [896, 24] width 16 height 16
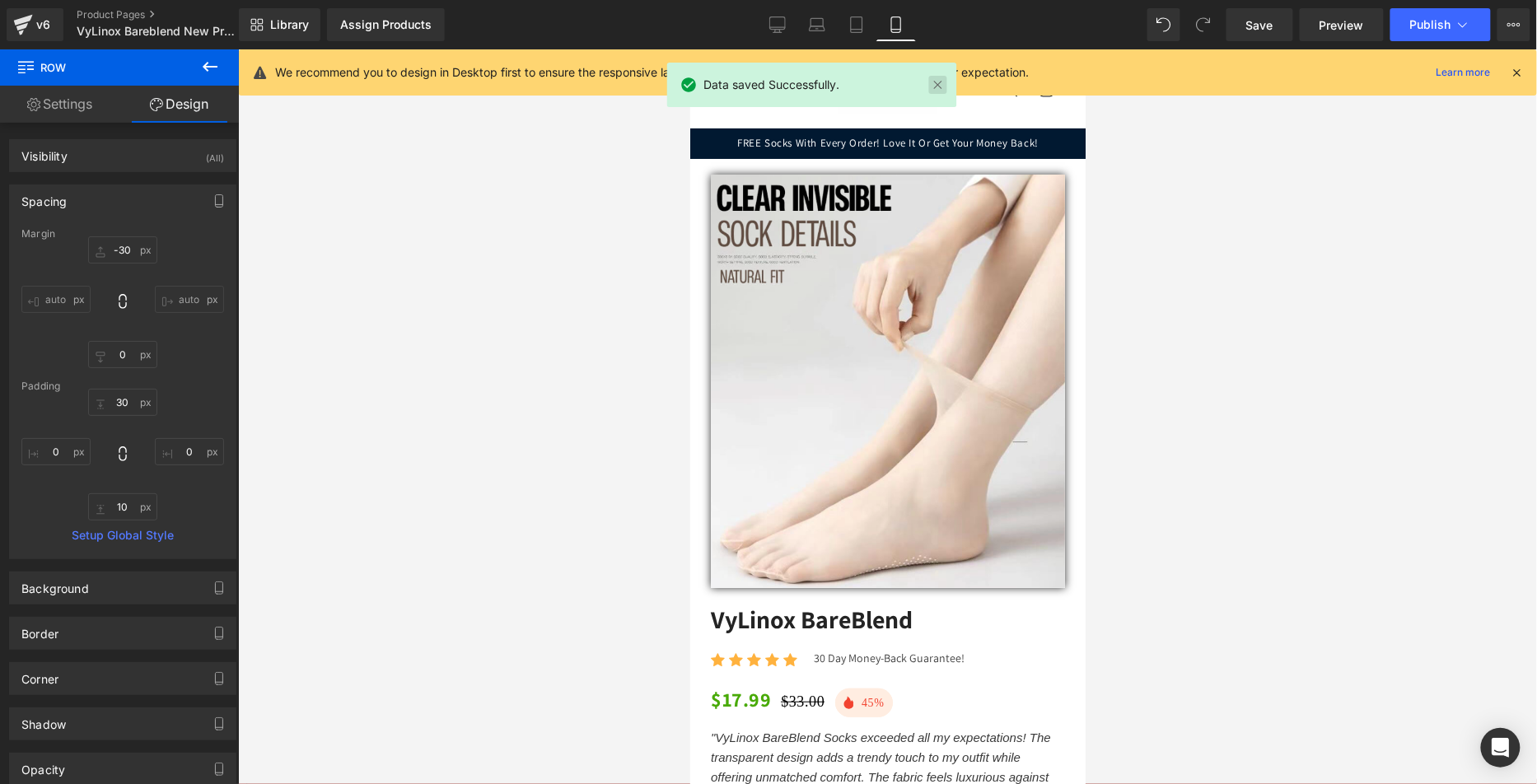
type input "0"
type input "30"
type input "0"
type input "10"
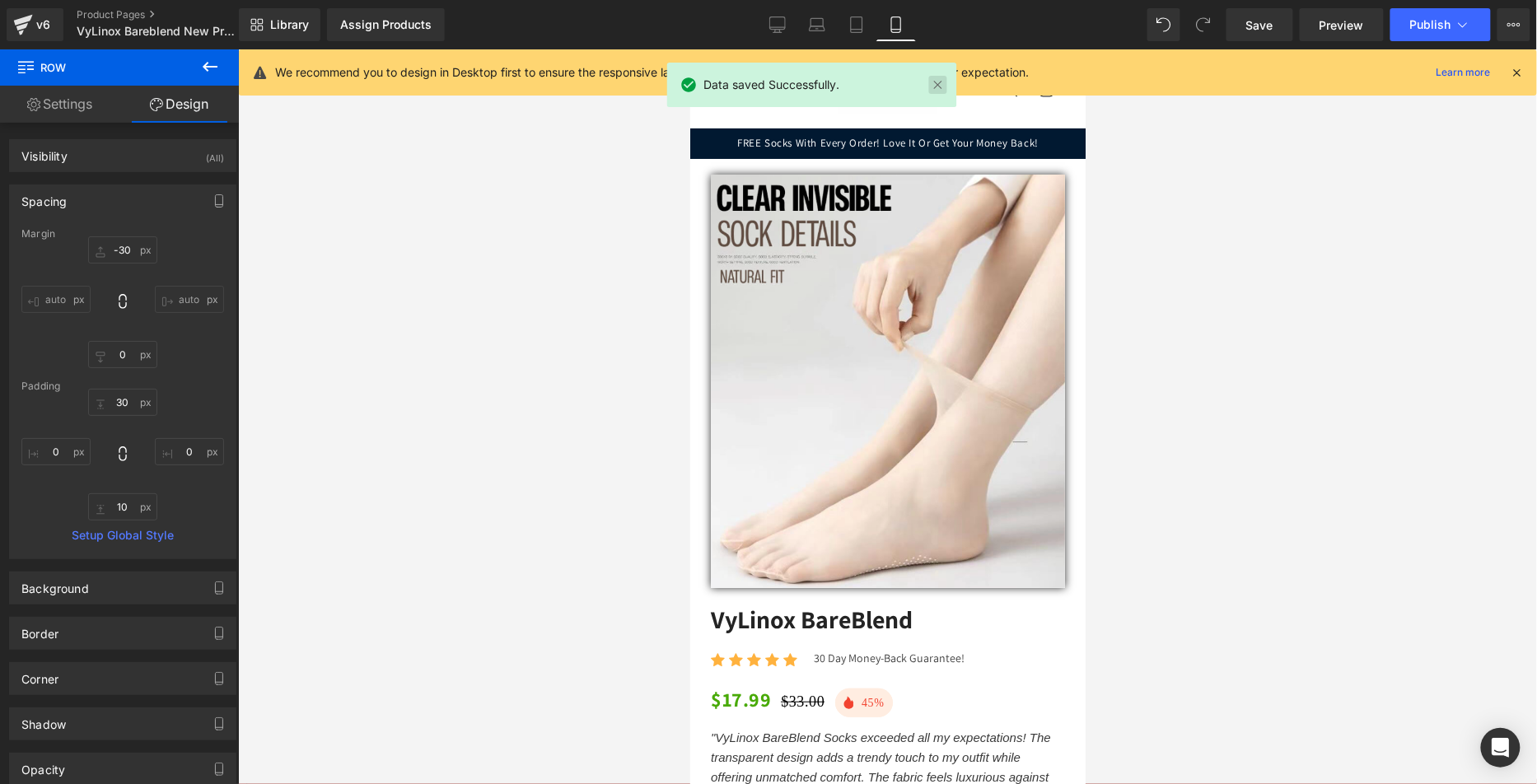
type input "0"
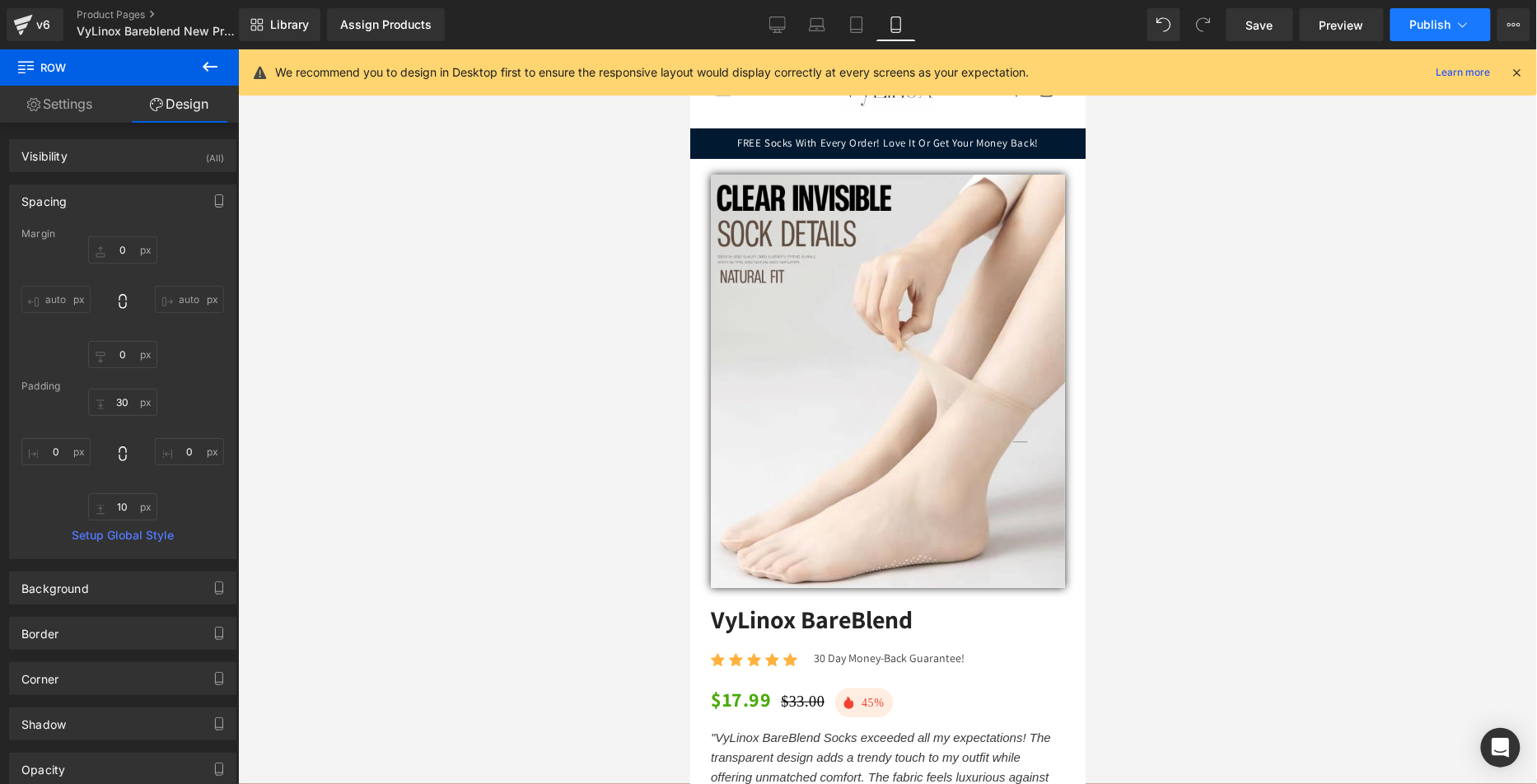
click at [1441, 14] on button "Publish" at bounding box center [1441, 25] width 101 height 33
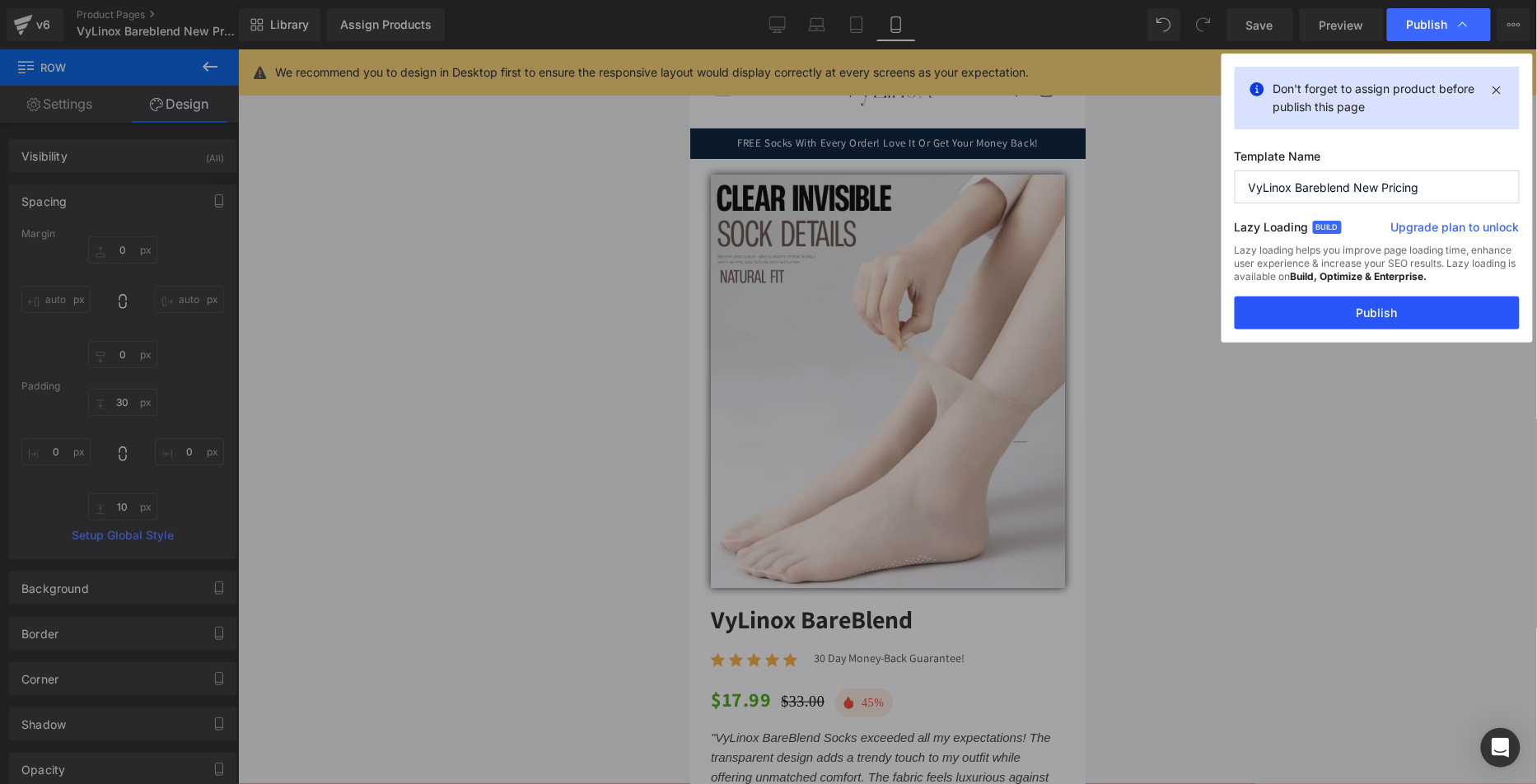
click at [1372, 301] on button "Publish" at bounding box center [1377, 313] width 285 height 33
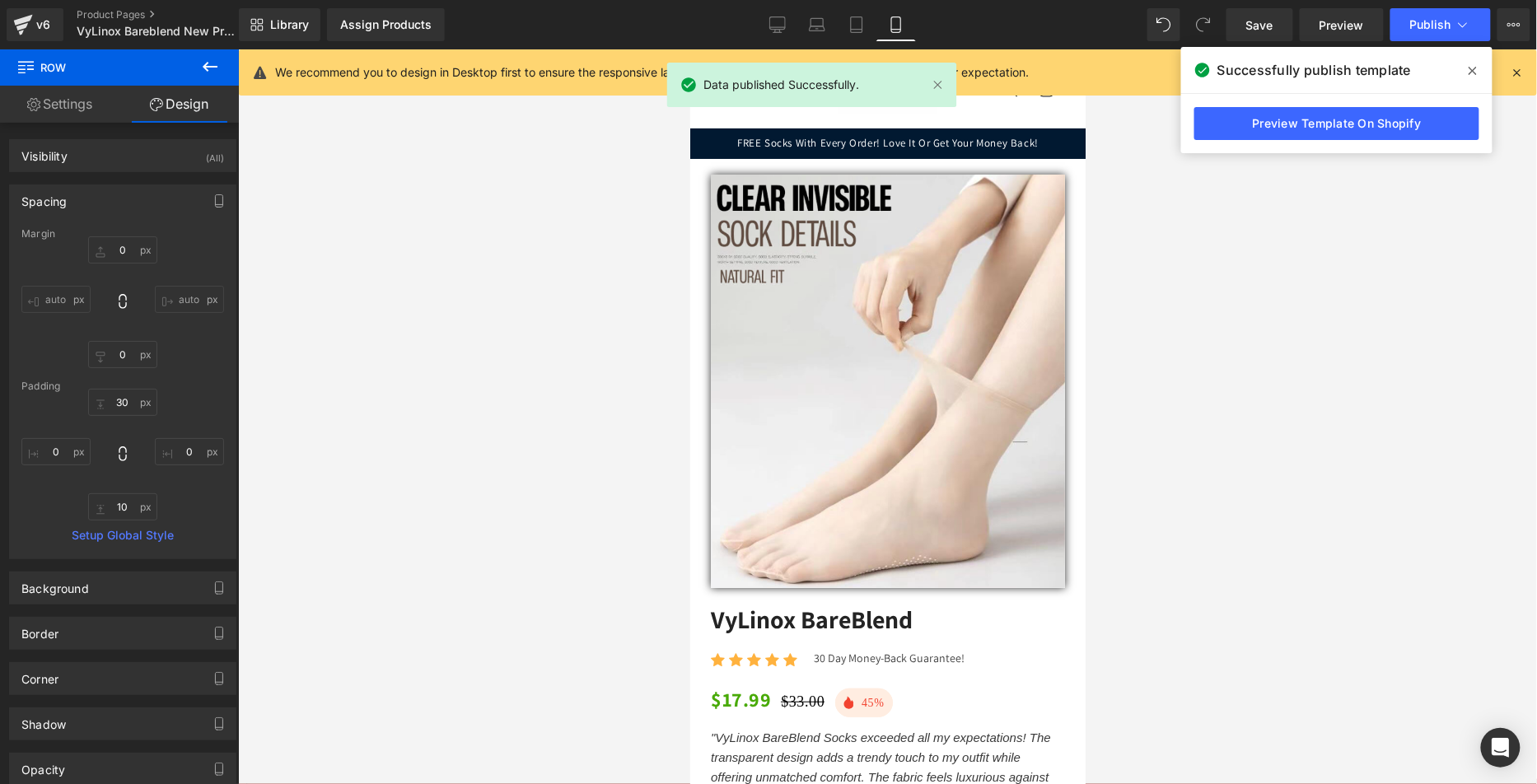
click at [1473, 70] on icon at bounding box center [1473, 70] width 9 height 9
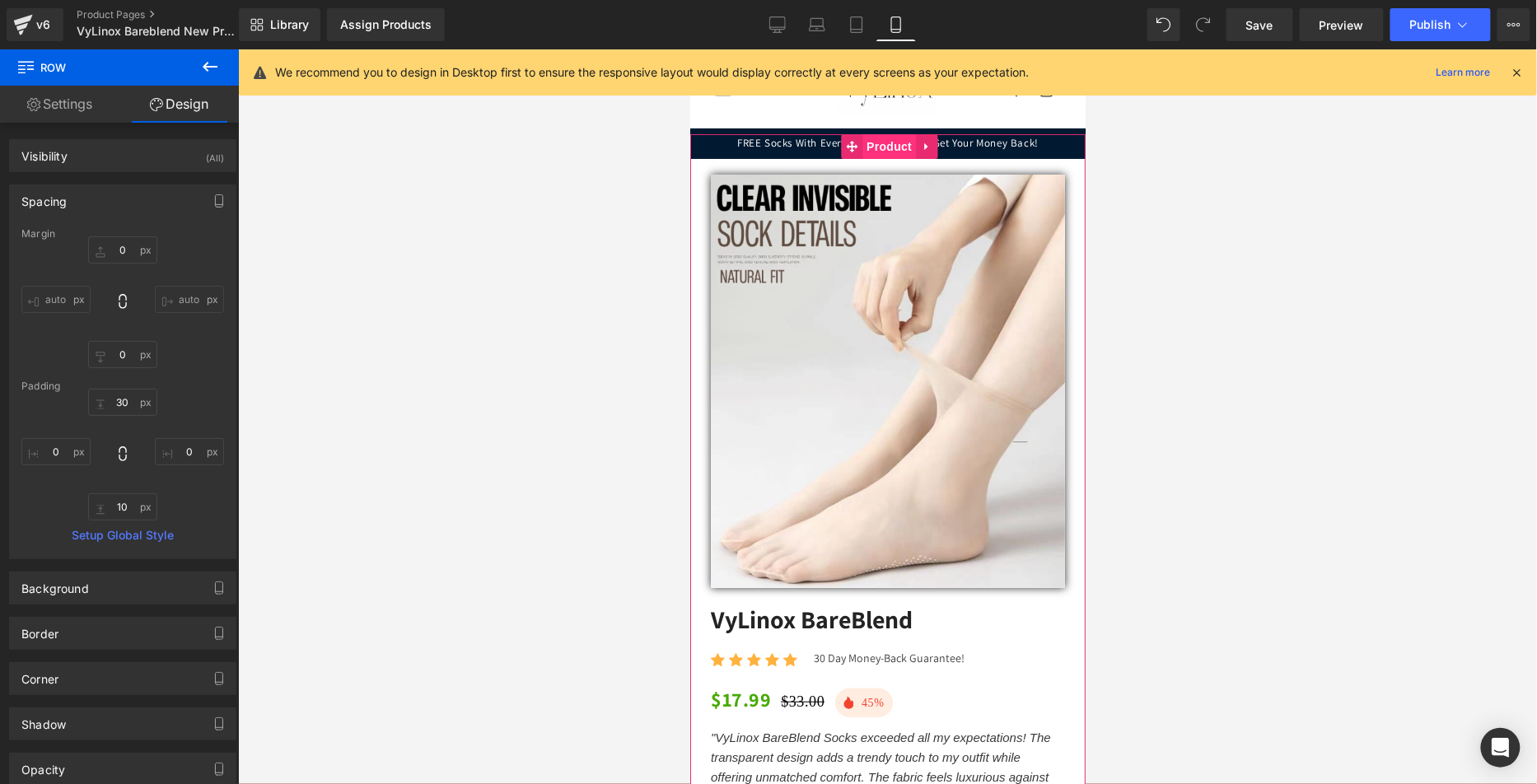
click at [873, 146] on span "Product" at bounding box center [889, 146] width 54 height 25
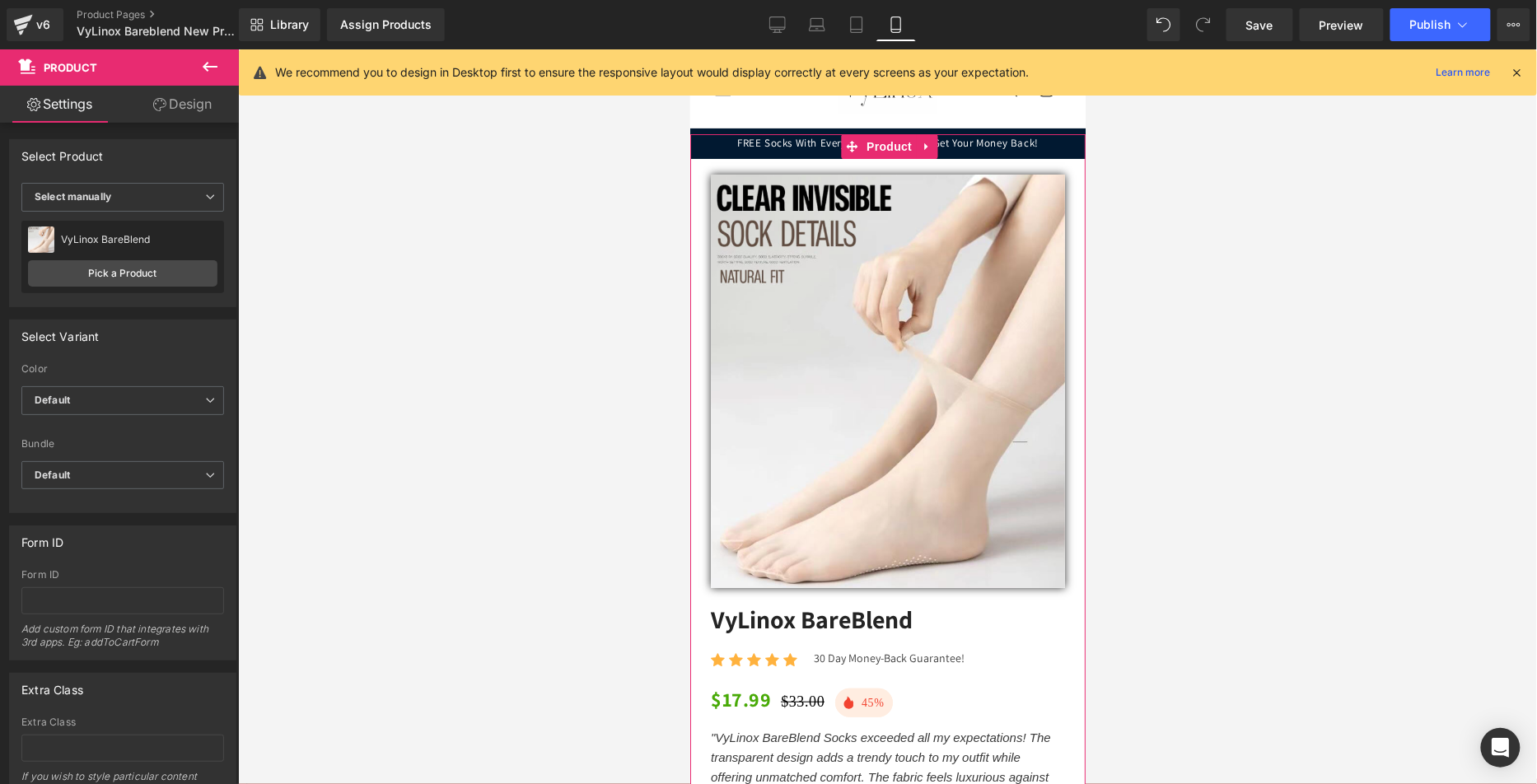
click at [194, 112] on link "Design" at bounding box center [183, 104] width 119 height 37
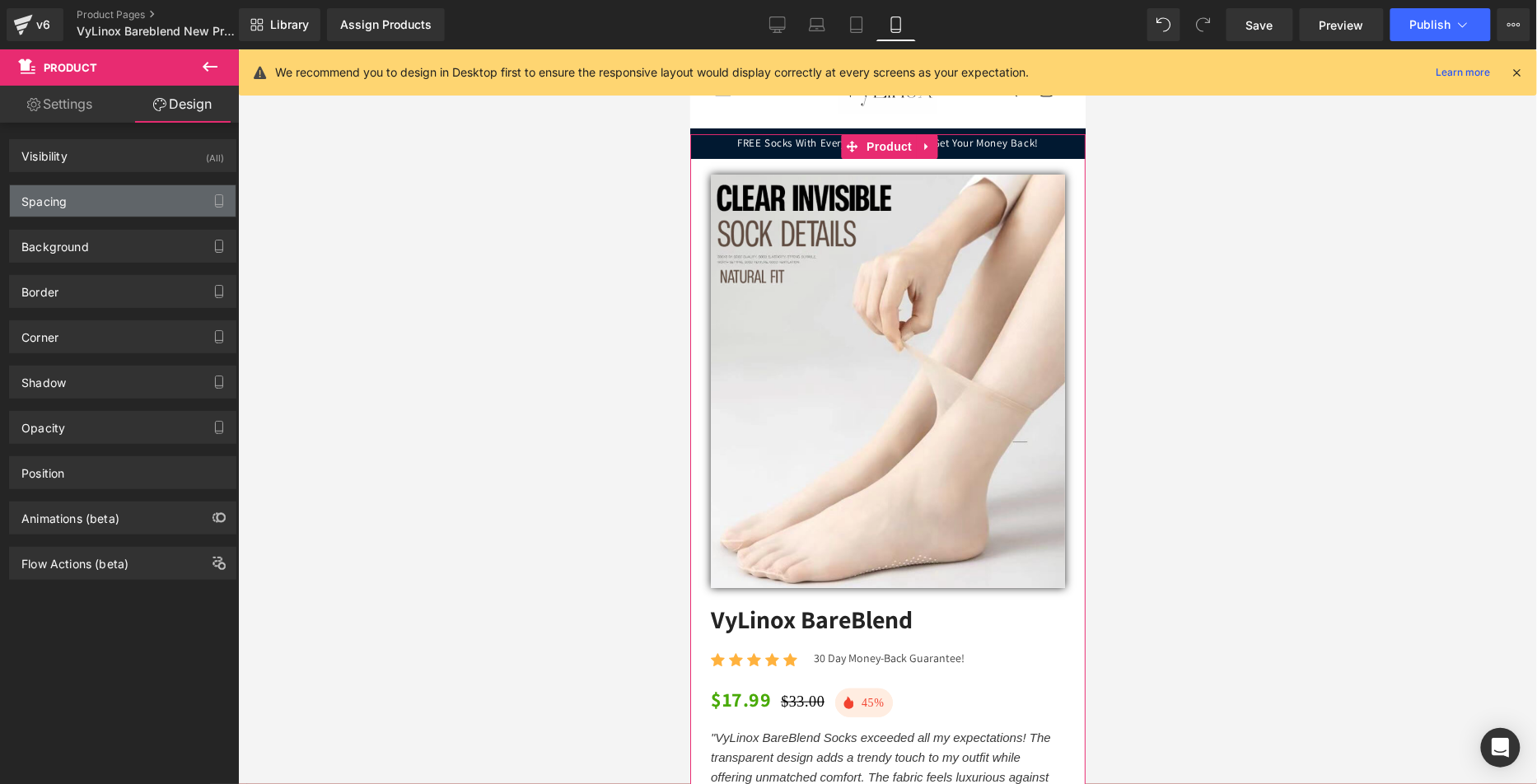
click at [123, 201] on div "Spacing" at bounding box center [122, 201] width 226 height 32
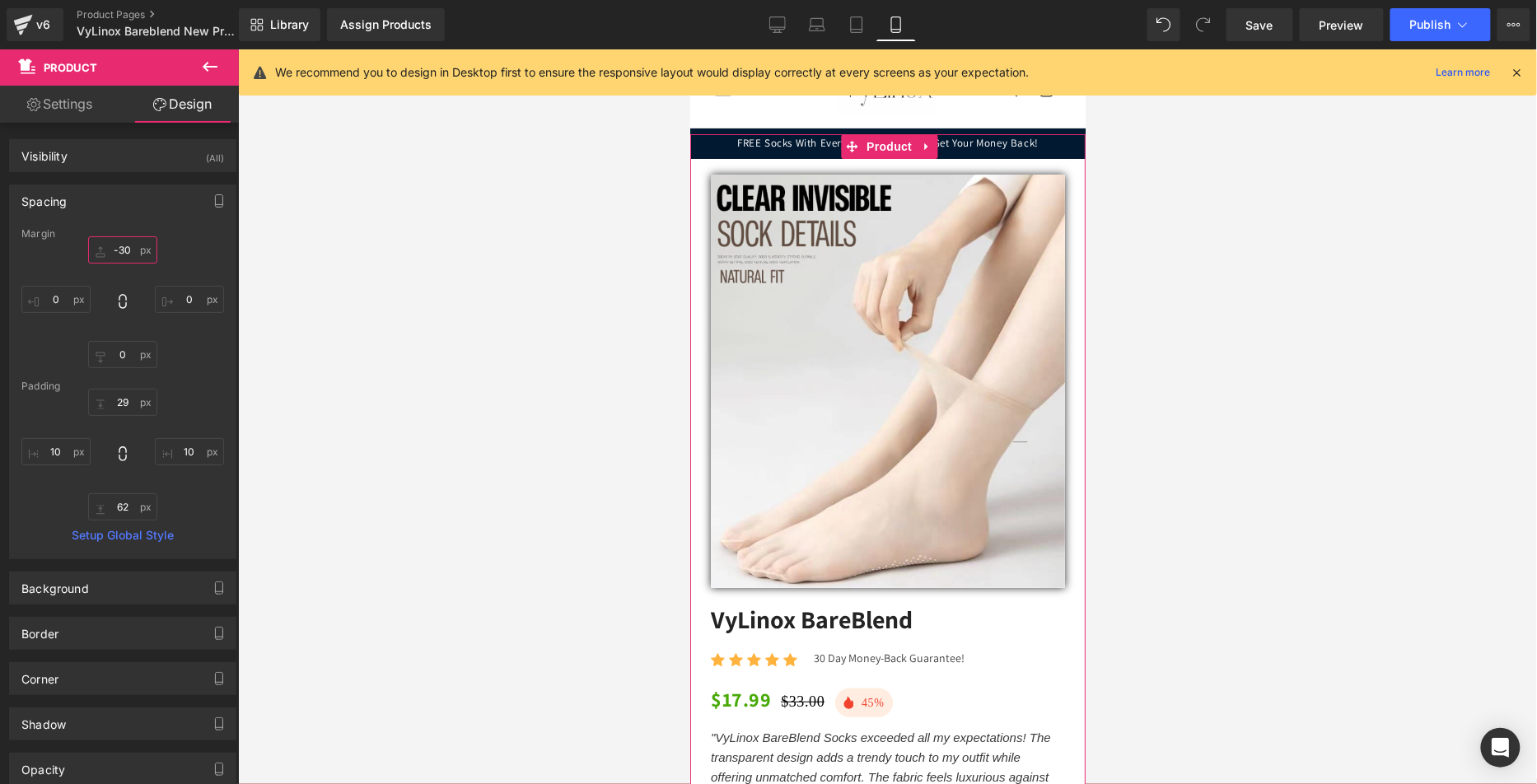
click at [118, 246] on input "-30" at bounding box center [123, 250] width 69 height 27
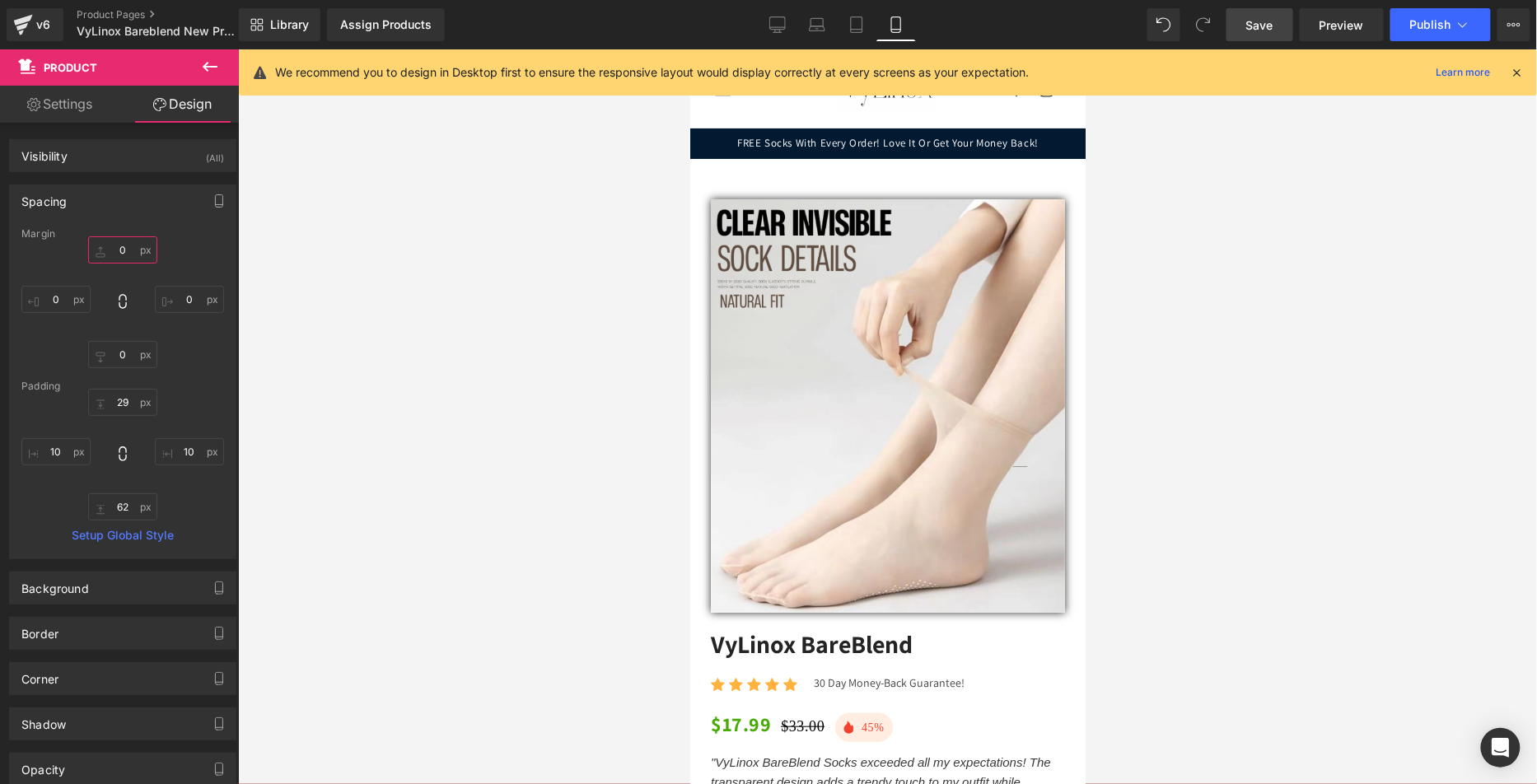
type input "0"
drag, startPoint x: 1235, startPoint y: 24, endPoint x: 181, endPoint y: 180, distance: 1065.5
click at [1235, 24] on link "Save" at bounding box center [1259, 25] width 66 height 33
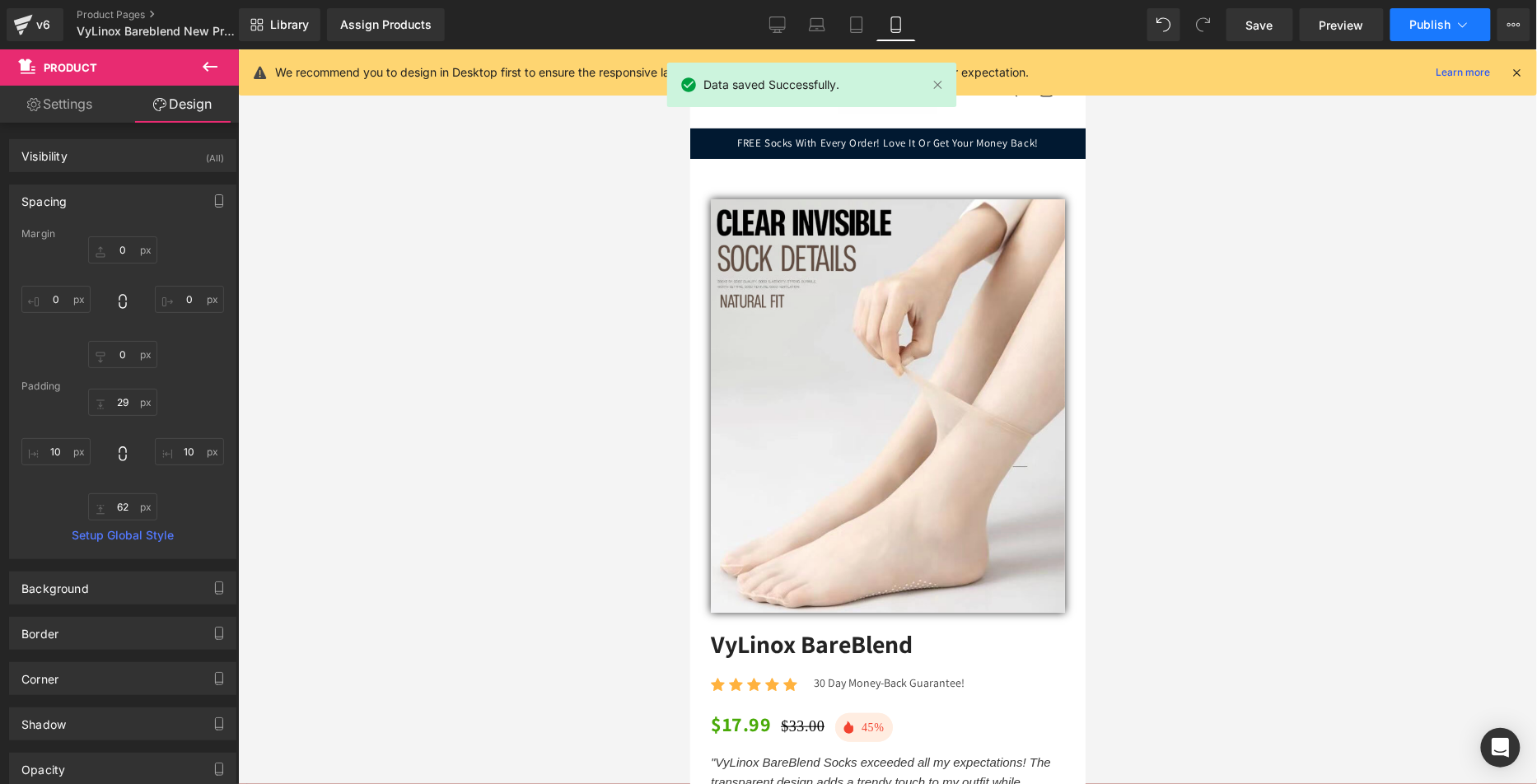
click at [1425, 33] on button "Publish" at bounding box center [1441, 25] width 101 height 33
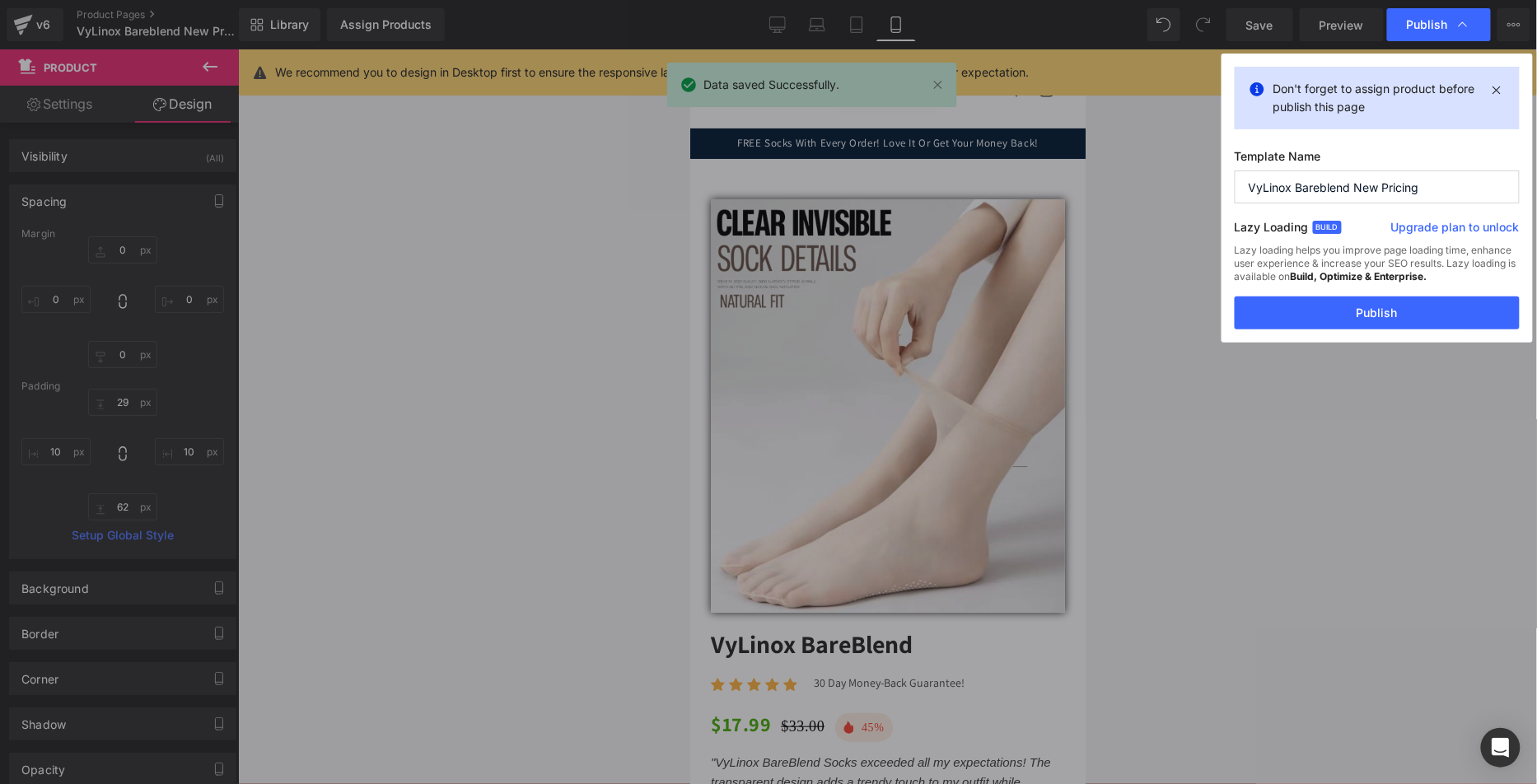
click at [1363, 313] on button "Publish" at bounding box center [1377, 313] width 285 height 33
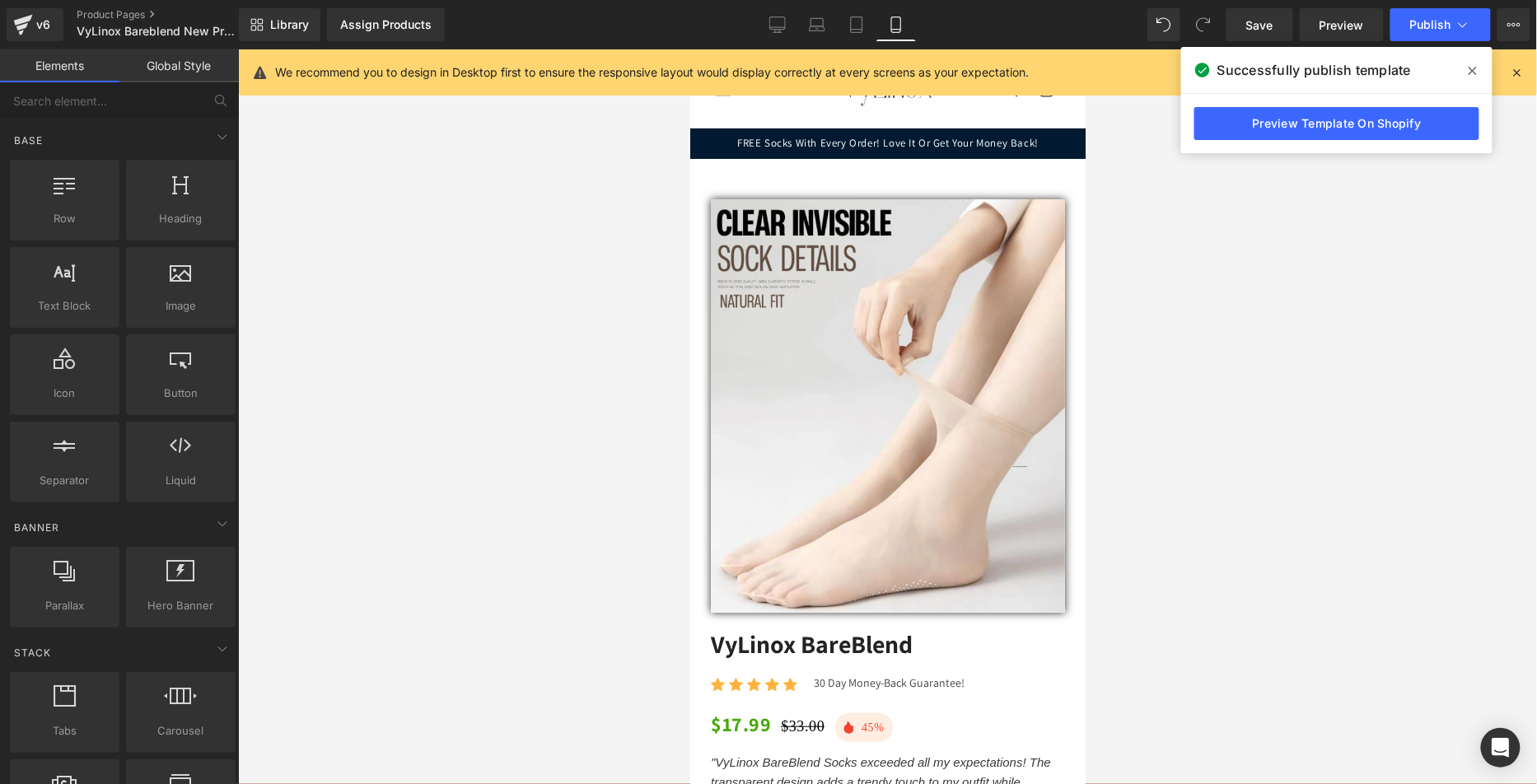
click at [551, 257] on div at bounding box center [888, 416] width 1300 height 735
